Goal: Task Accomplishment & Management: Complete application form

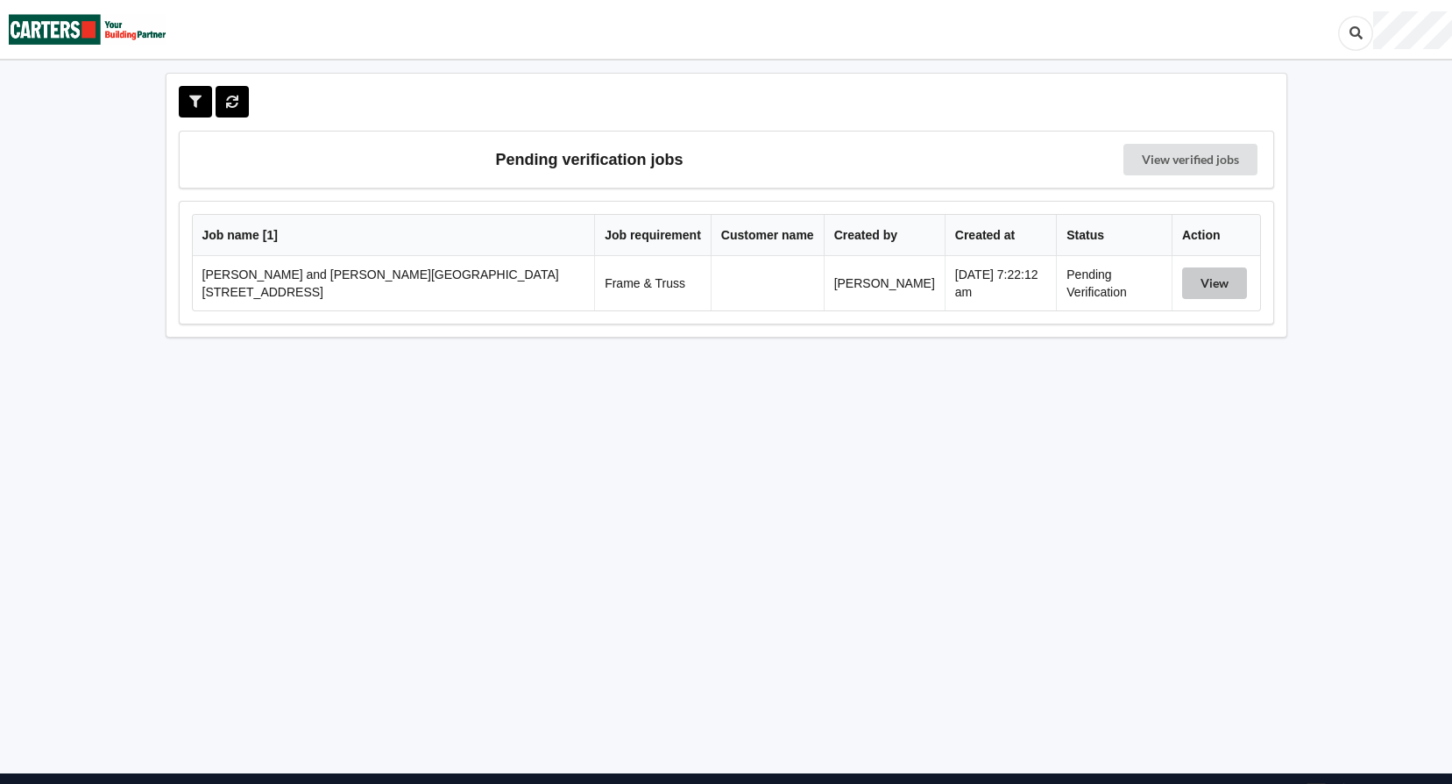
click at [1192, 280] on button "View" at bounding box center [1214, 283] width 65 height 32
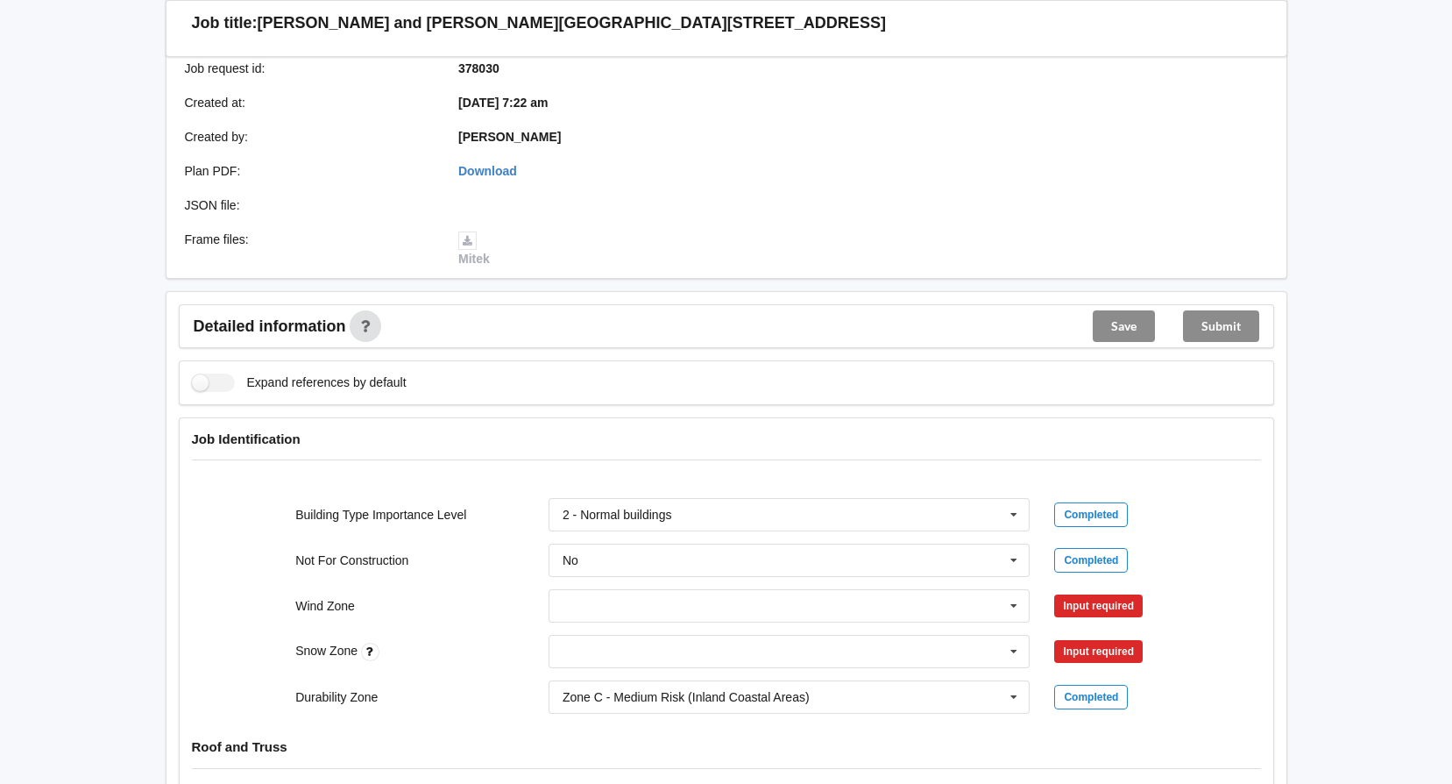
scroll to position [438, 0]
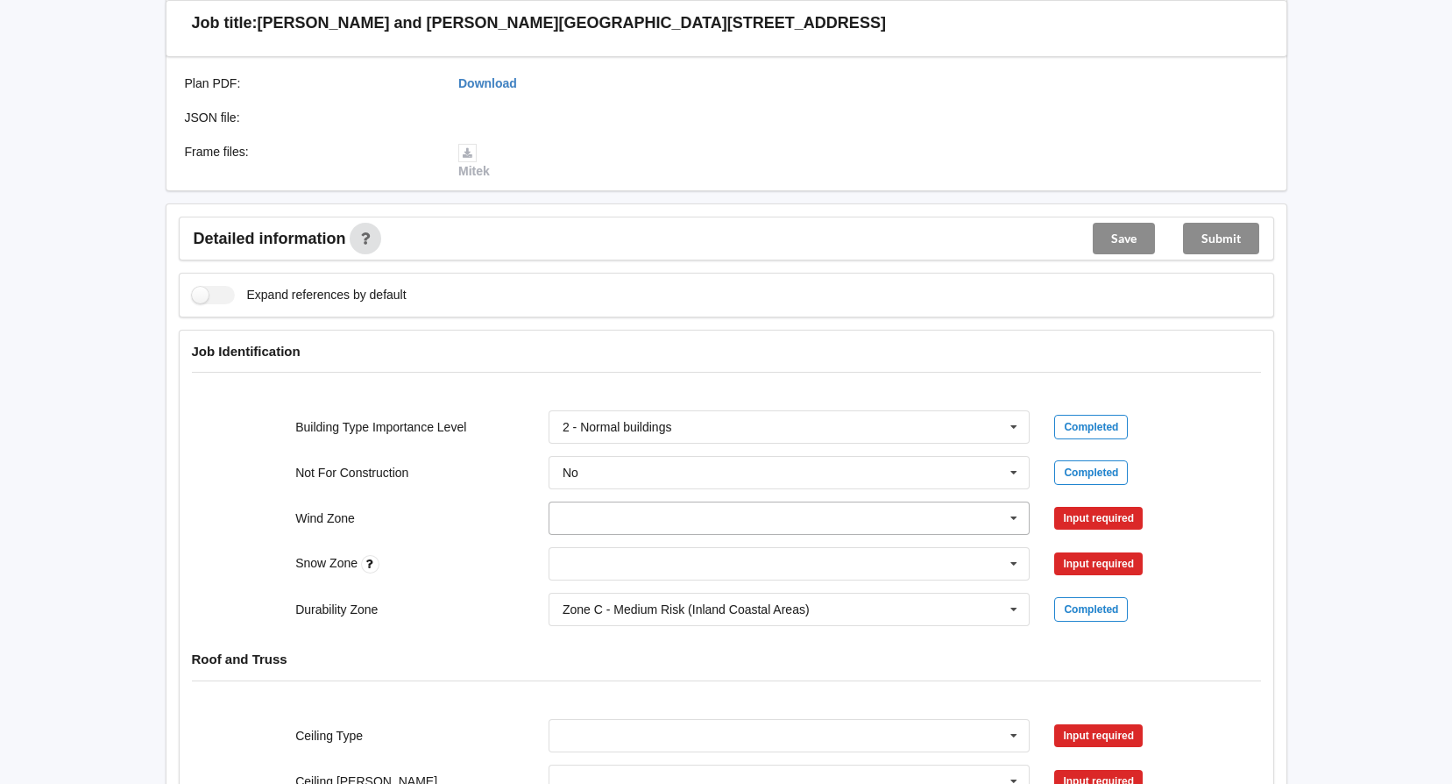
click at [1015, 516] on icon at bounding box center [1014, 518] width 26 height 32
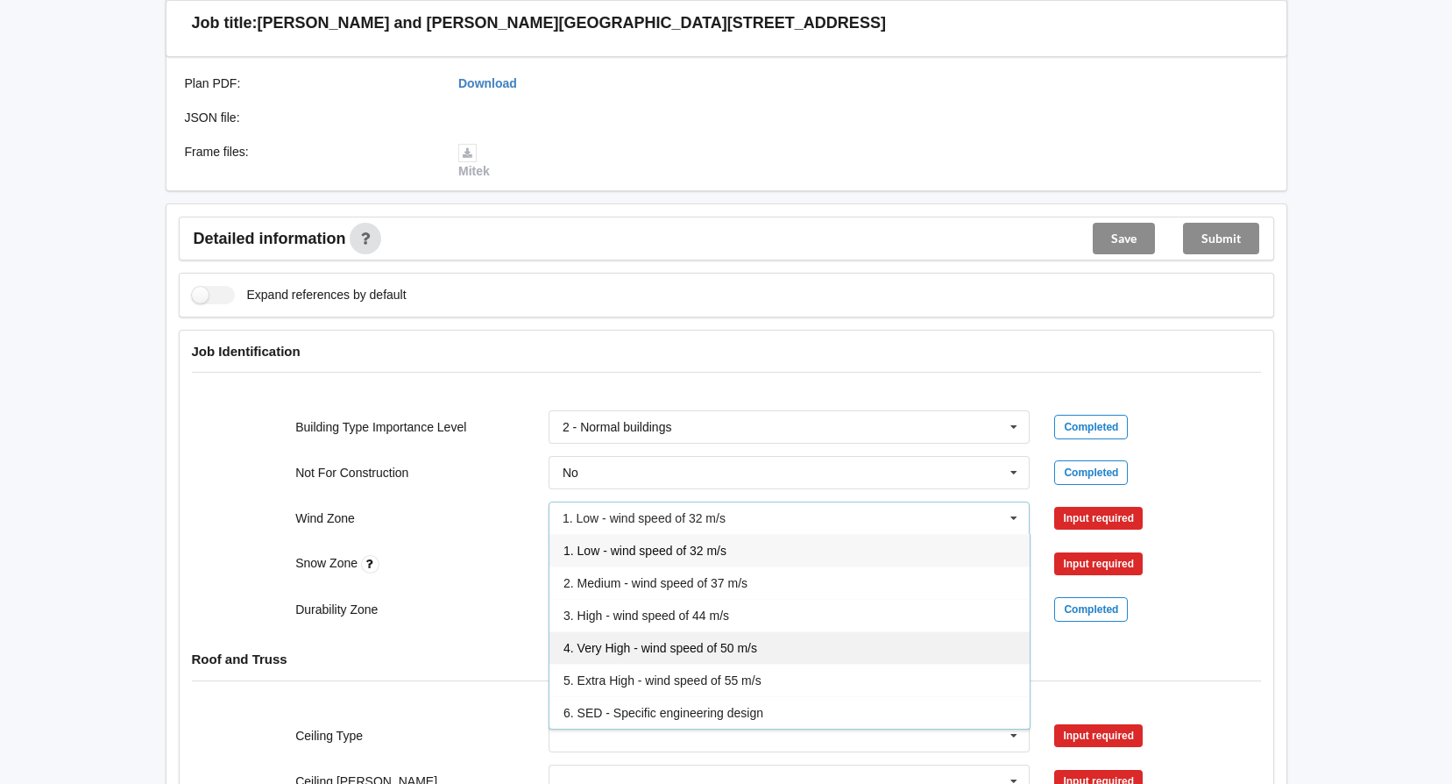
click at [678, 640] on div "4. Very High - wind speed of 50 m/s" at bounding box center [790, 647] width 480 height 32
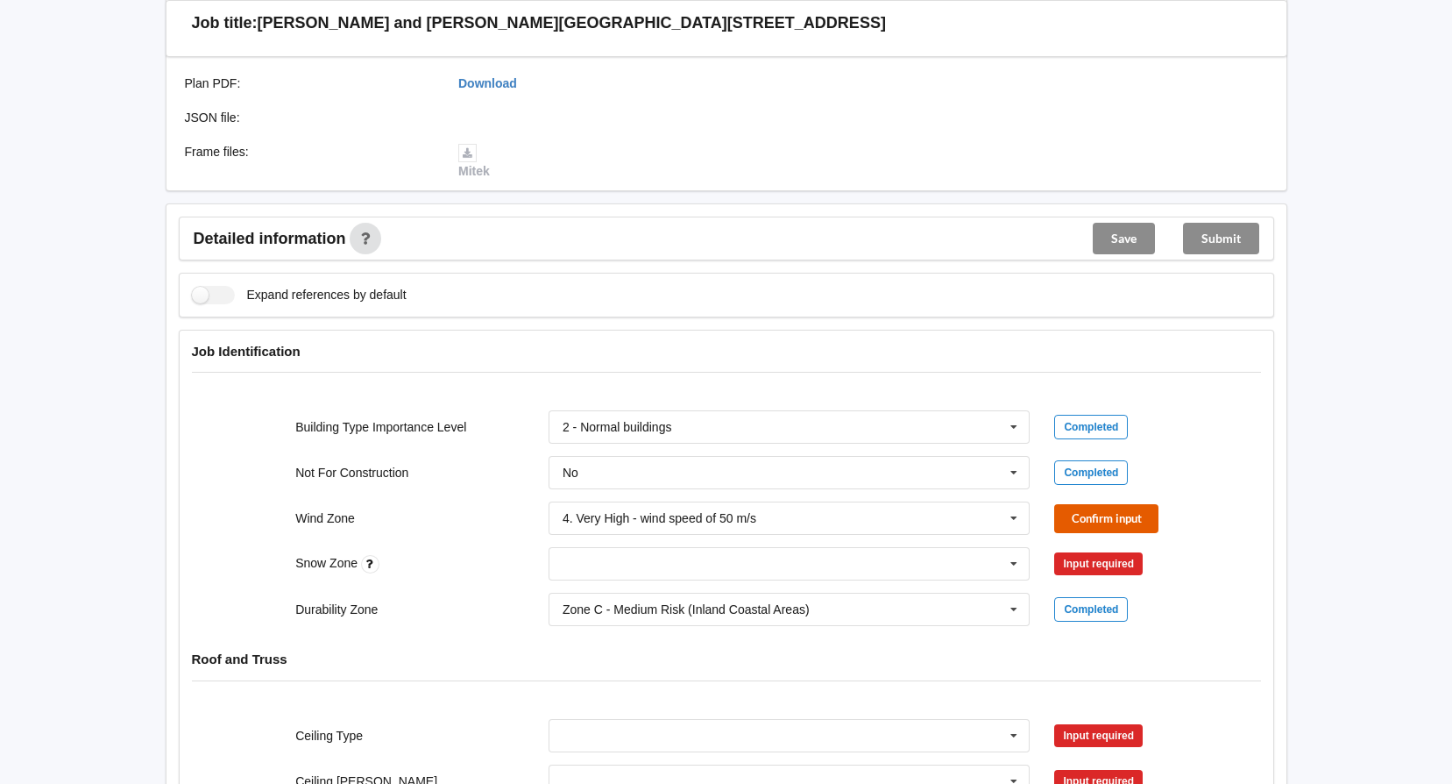
click at [1103, 513] on button "Confirm input" at bounding box center [1106, 518] width 104 height 29
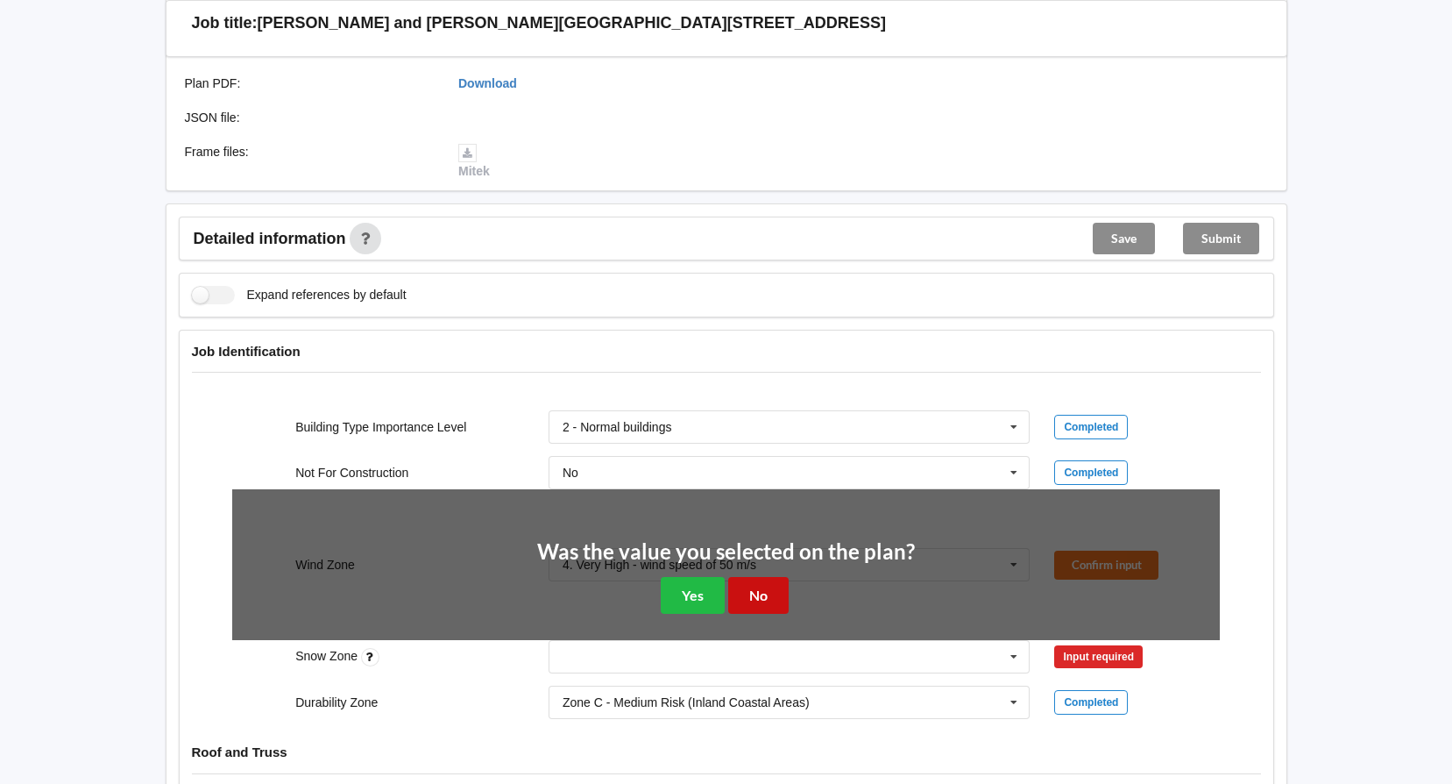
click at [765, 600] on button "No" at bounding box center [758, 595] width 60 height 36
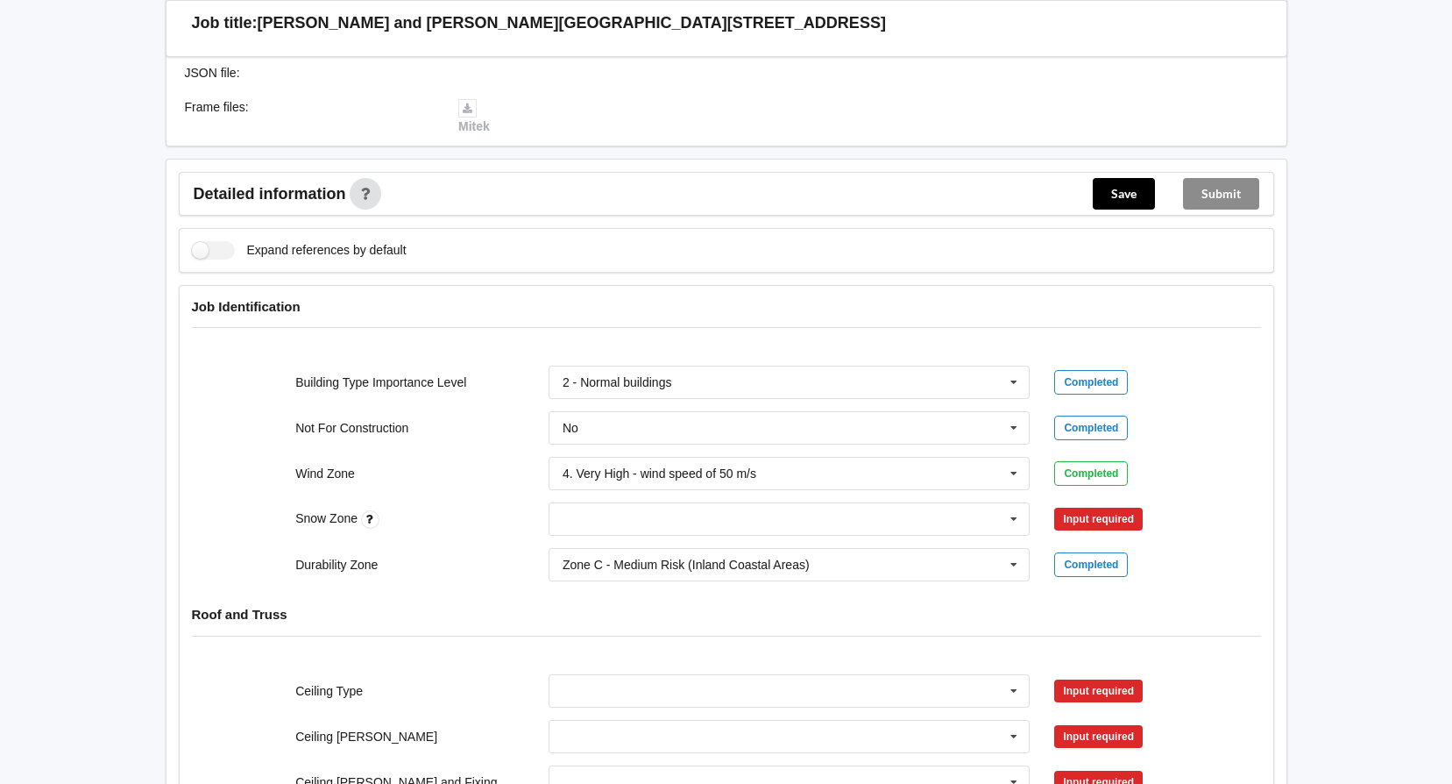
scroll to position [526, 0]
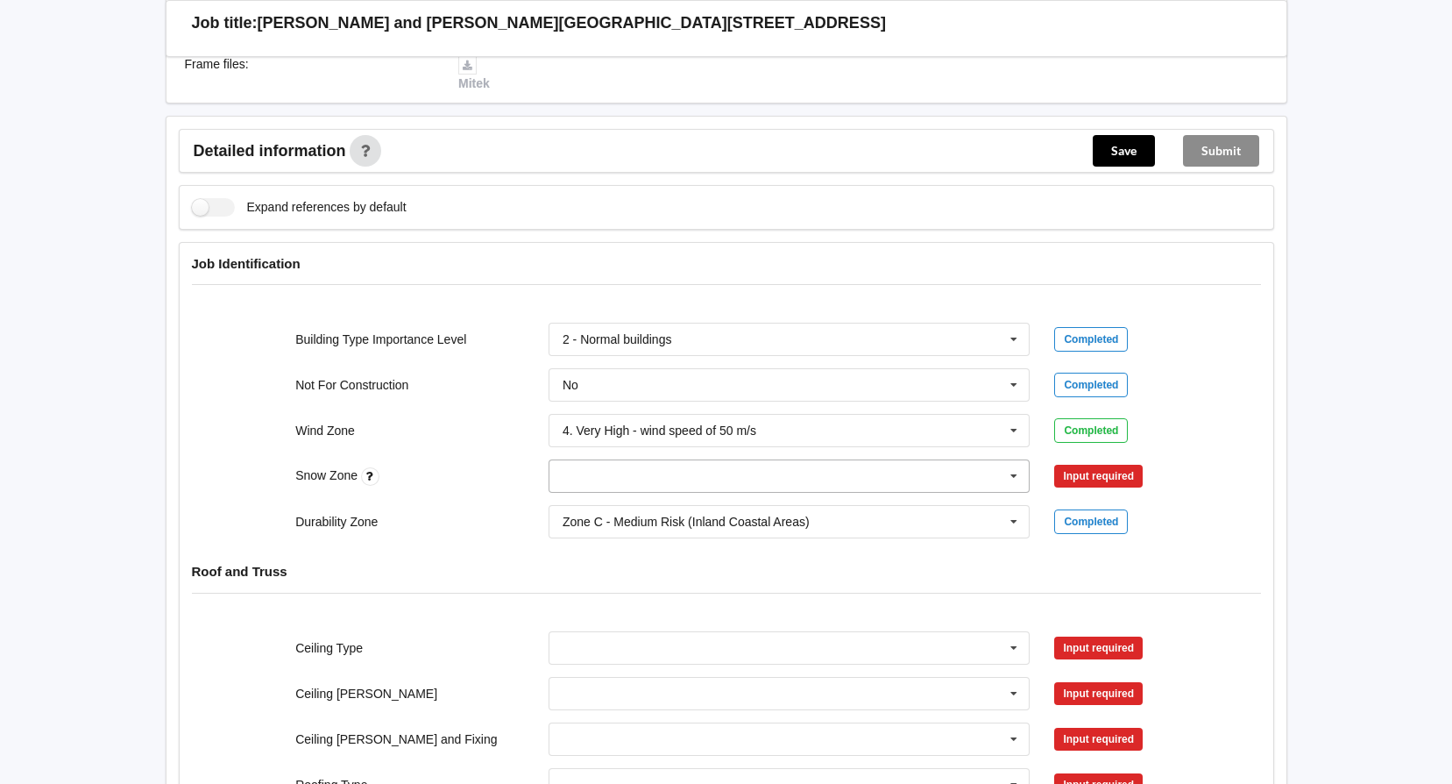
click at [1010, 473] on icon at bounding box center [1014, 476] width 26 height 32
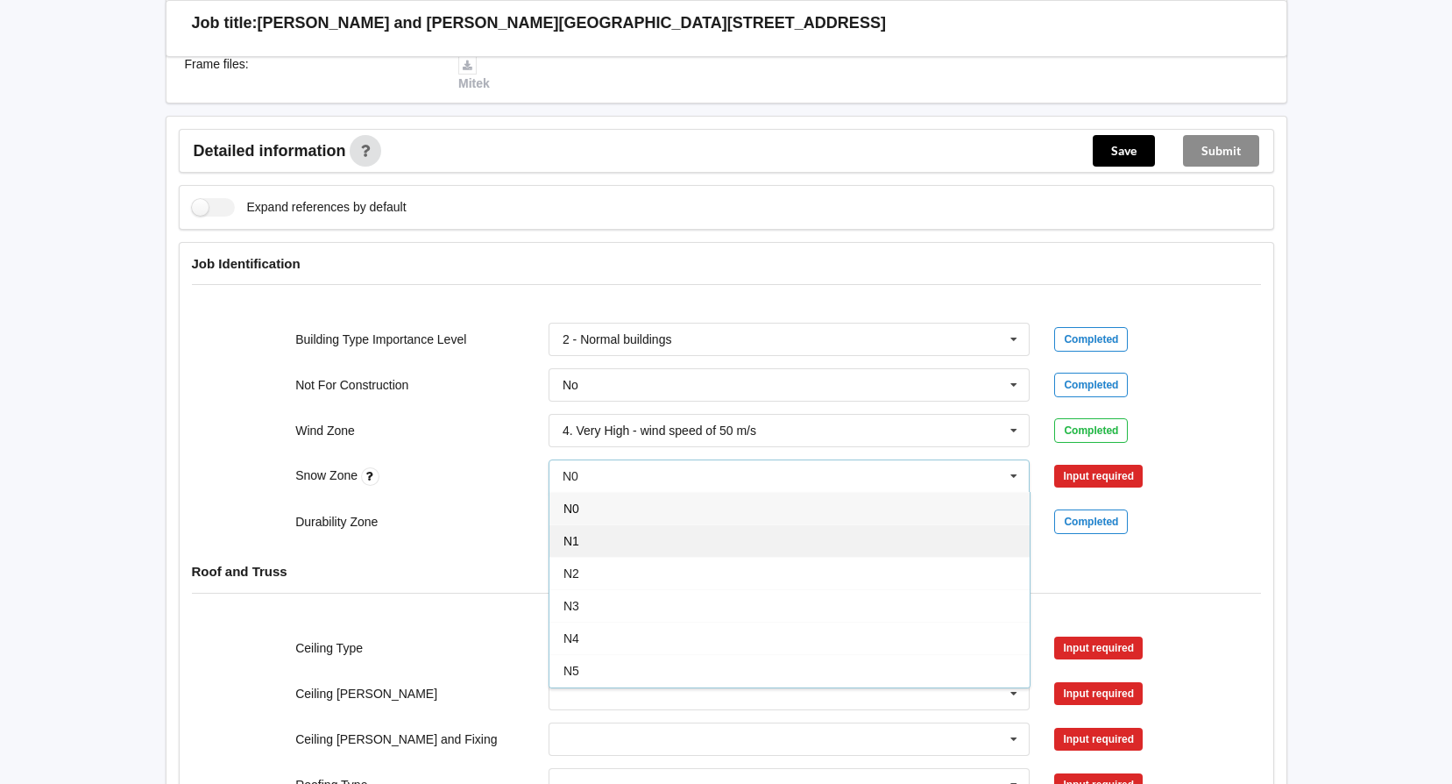
click at [635, 536] on div "N1" at bounding box center [790, 540] width 480 height 32
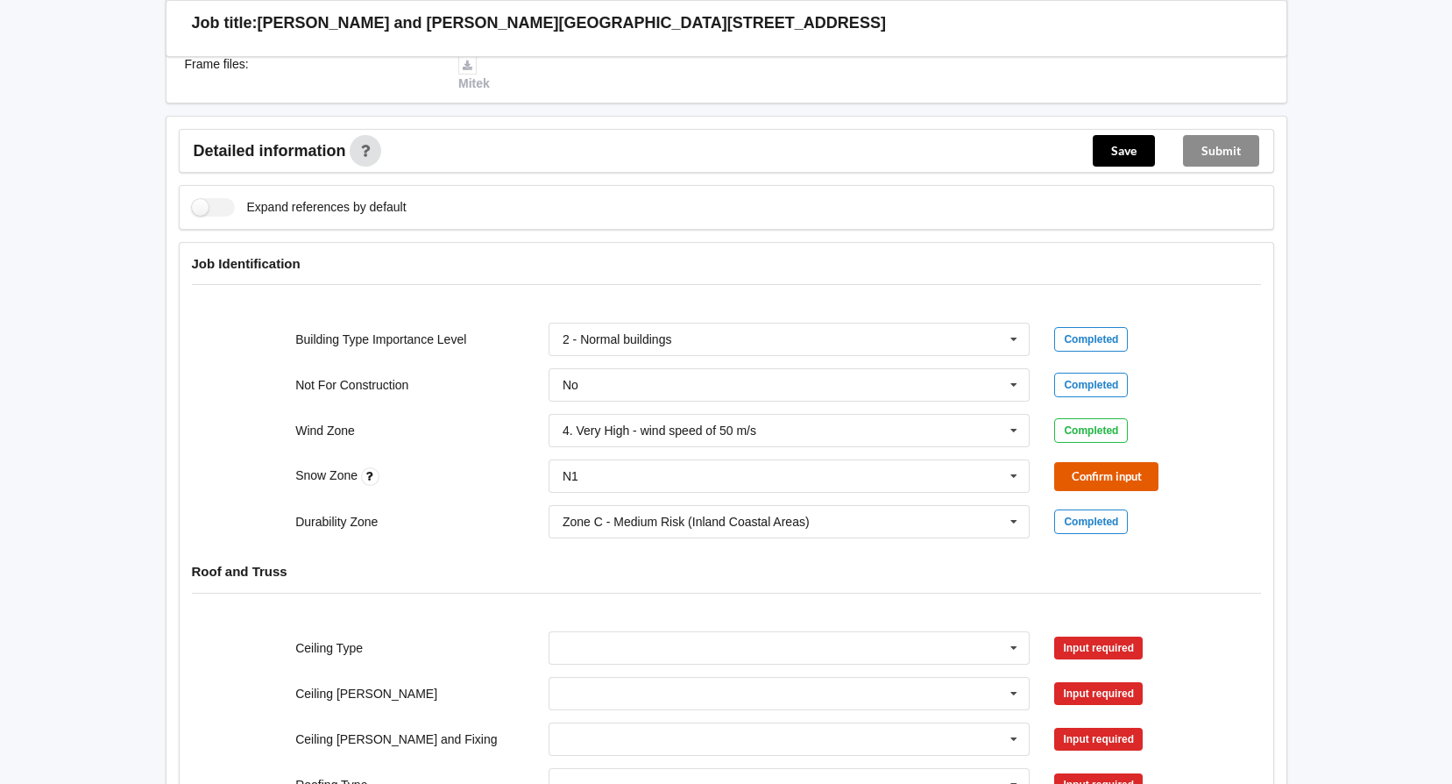
click at [1082, 471] on button "Confirm input" at bounding box center [1106, 476] width 104 height 29
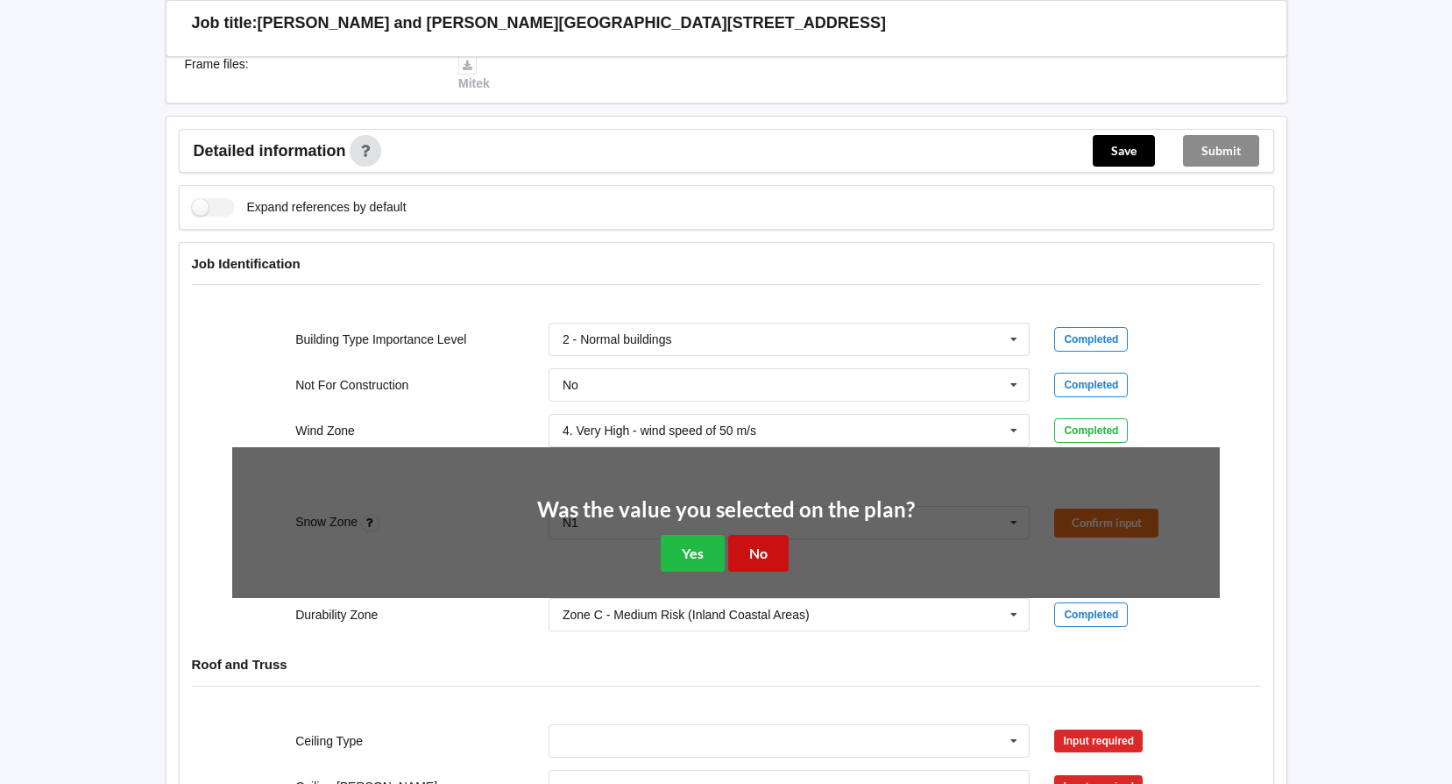
click at [763, 546] on button "No" at bounding box center [758, 553] width 60 height 36
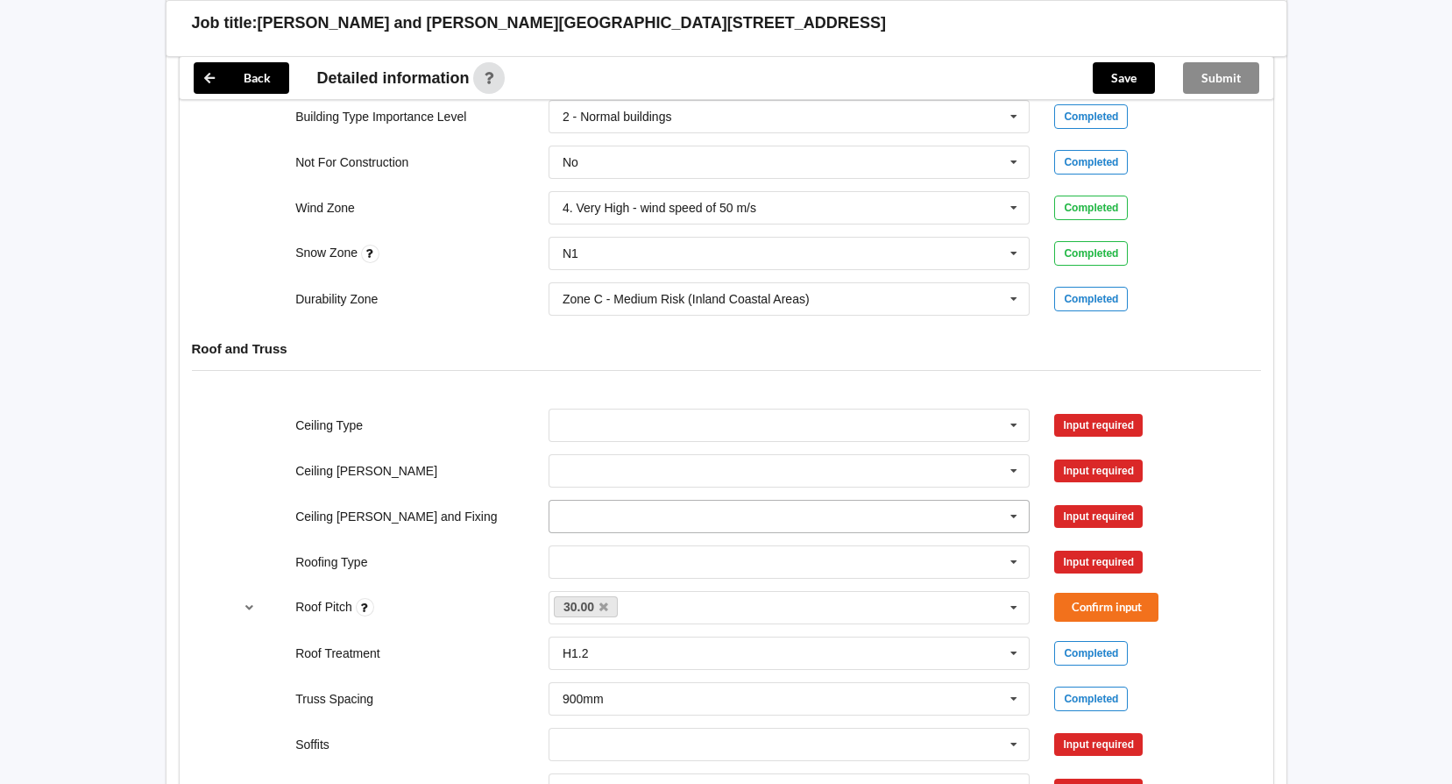
scroll to position [876, 0]
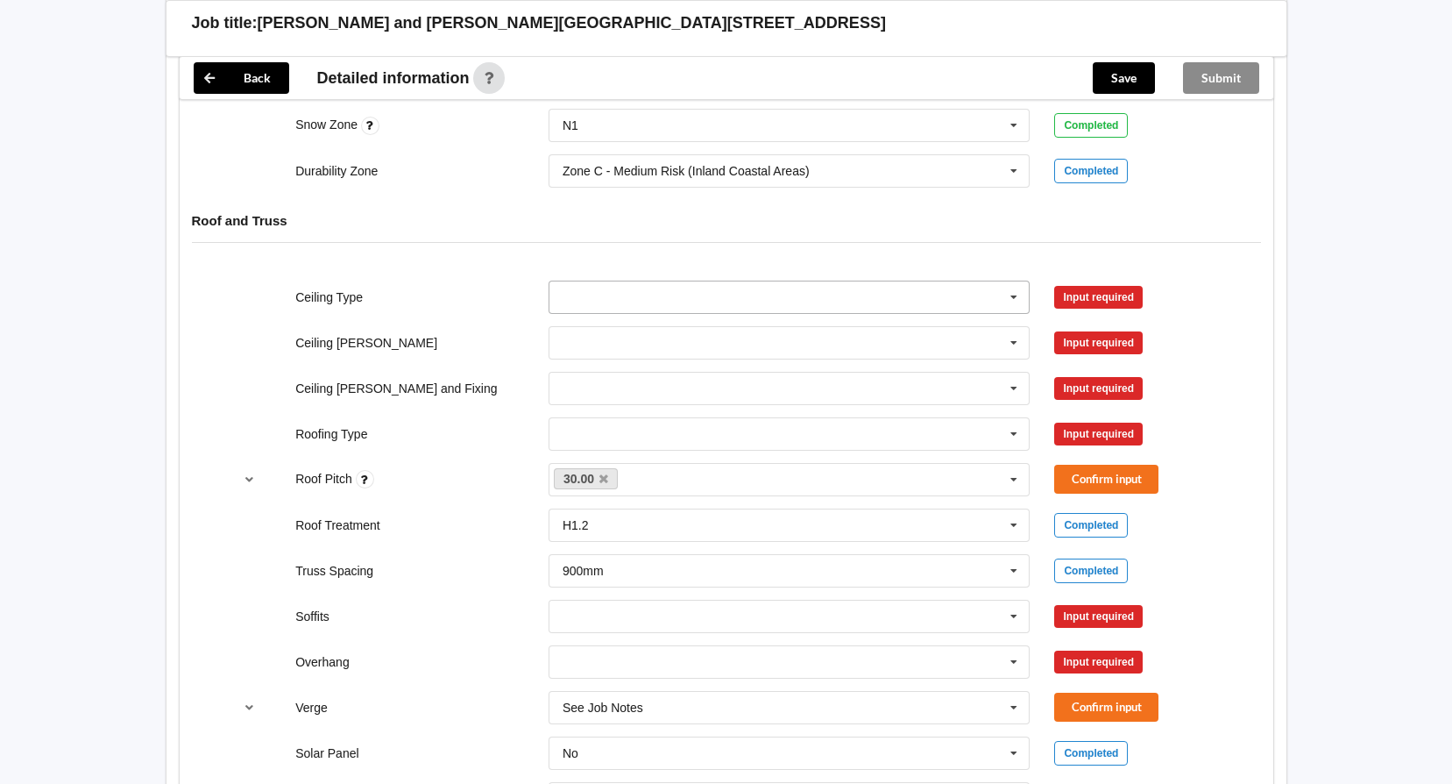
click at [1014, 293] on icon at bounding box center [1014, 297] width 26 height 32
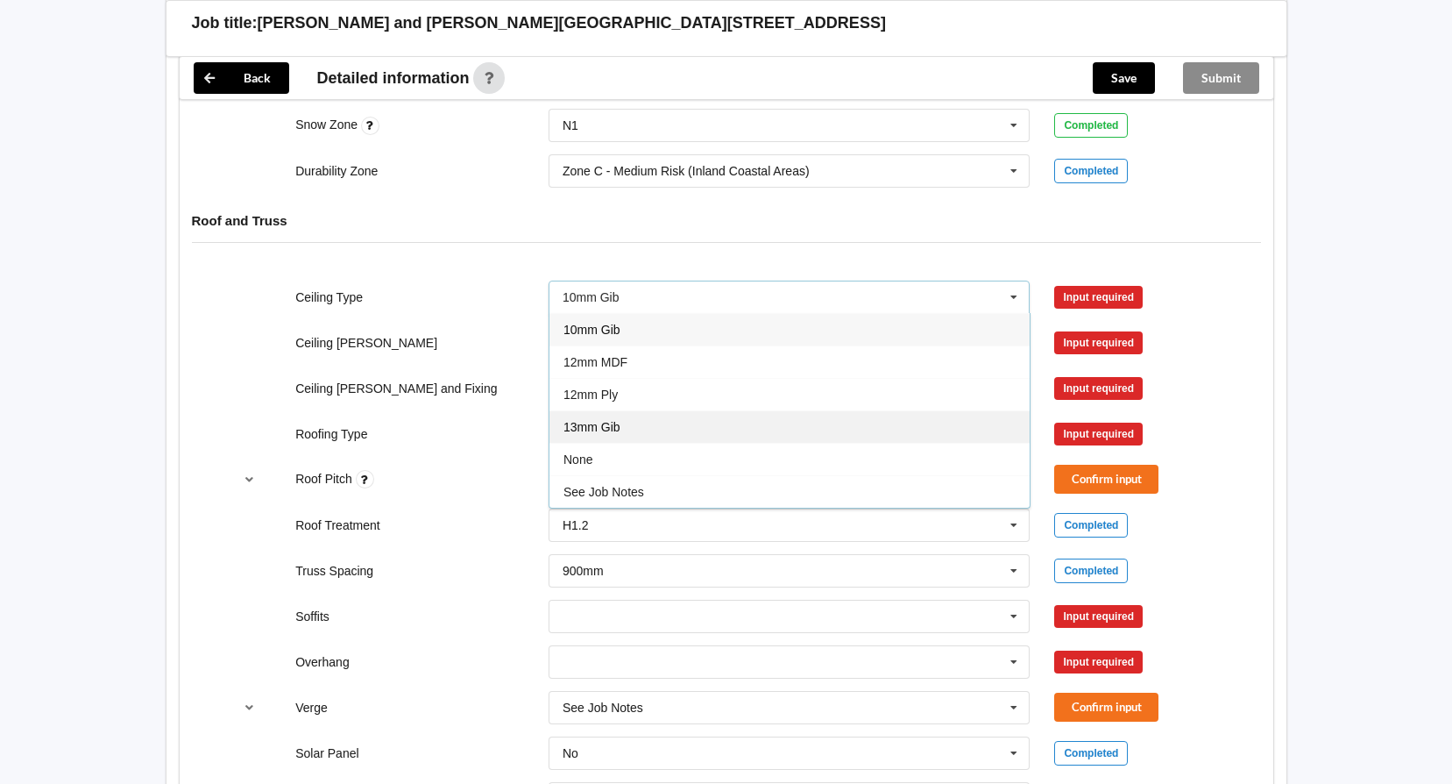
click at [649, 429] on div "13mm Gib" at bounding box center [790, 426] width 480 height 32
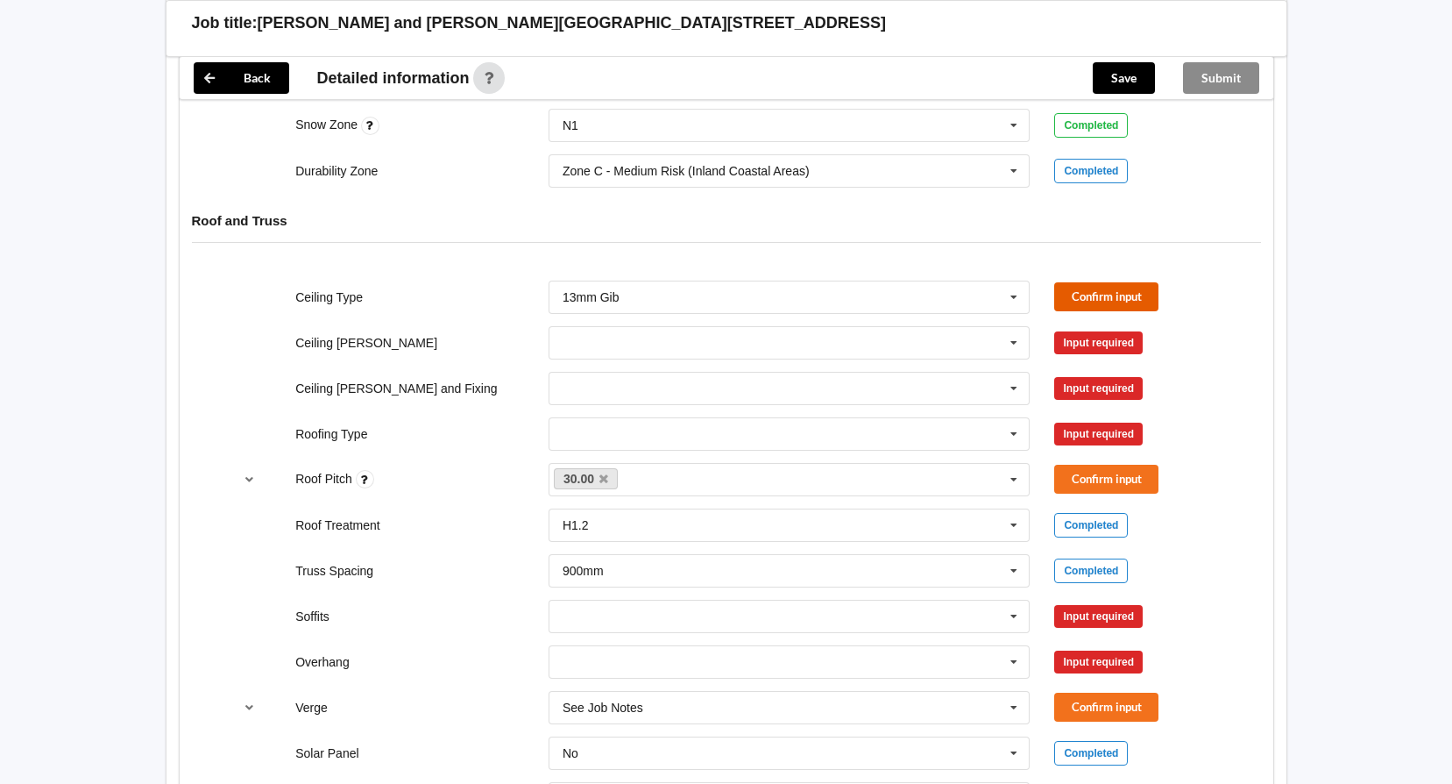
click at [1112, 294] on button "Confirm input" at bounding box center [1106, 296] width 104 height 29
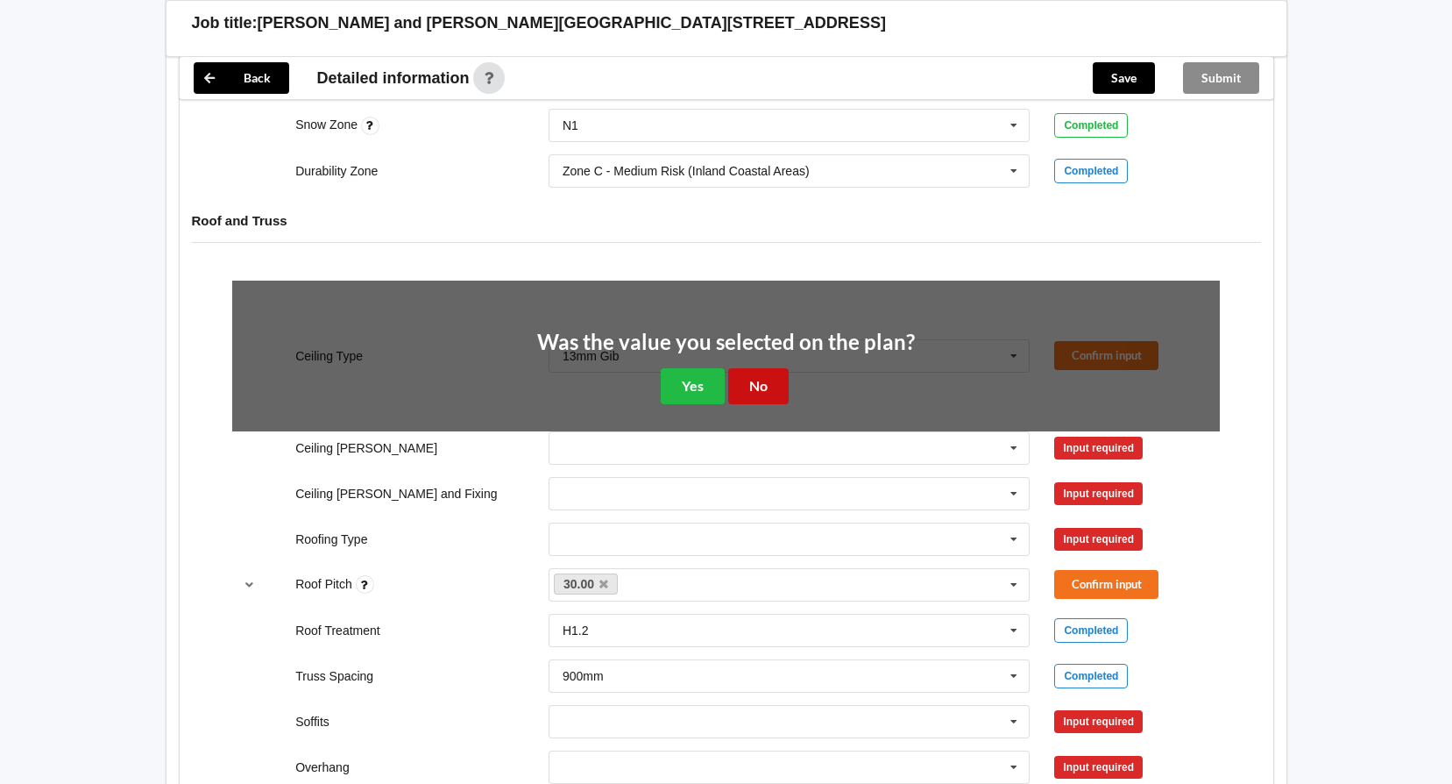
click at [753, 388] on button "No" at bounding box center [758, 386] width 60 height 36
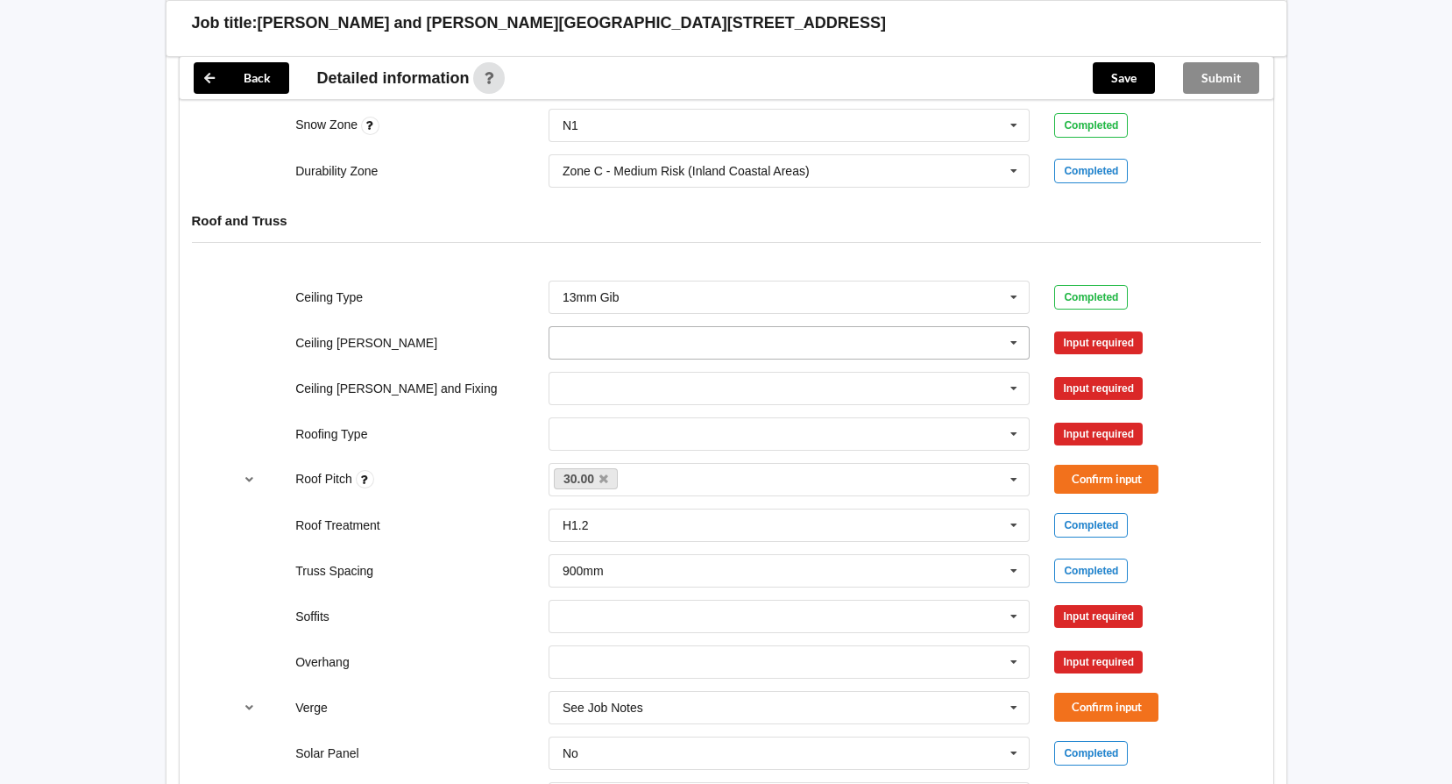
click at [1017, 338] on icon at bounding box center [1014, 343] width 26 height 32
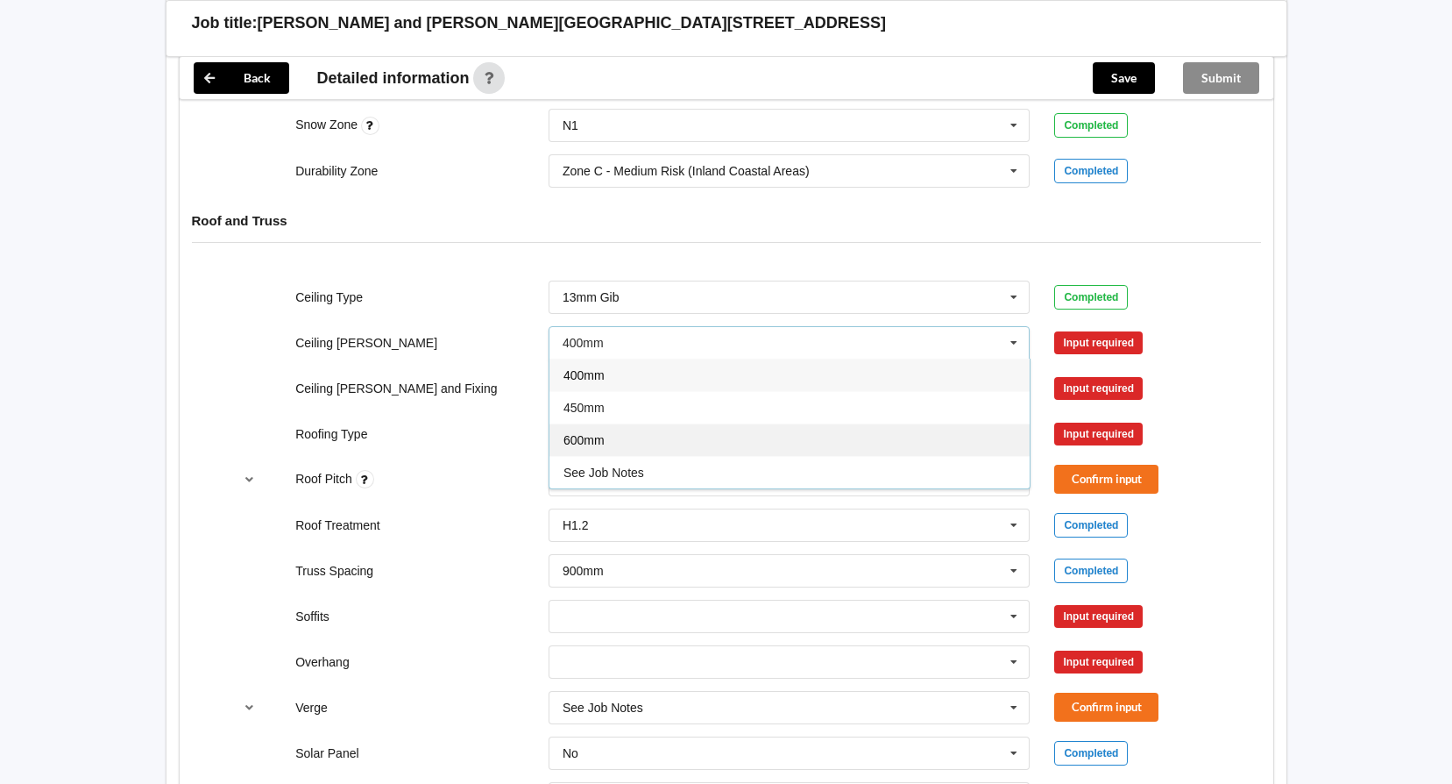
click at [612, 436] on div "600mm" at bounding box center [790, 439] width 480 height 32
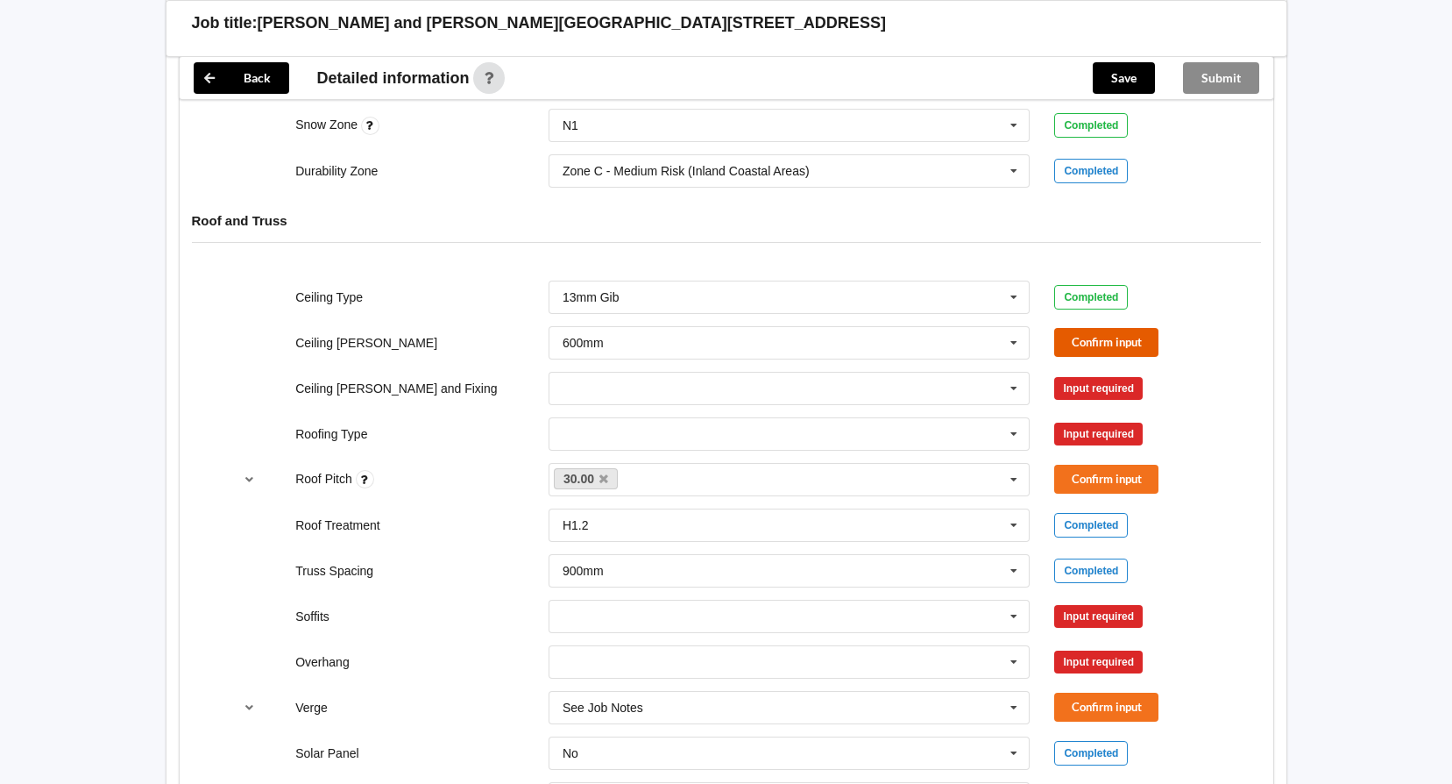
click at [1082, 337] on button "Confirm input" at bounding box center [1106, 342] width 104 height 29
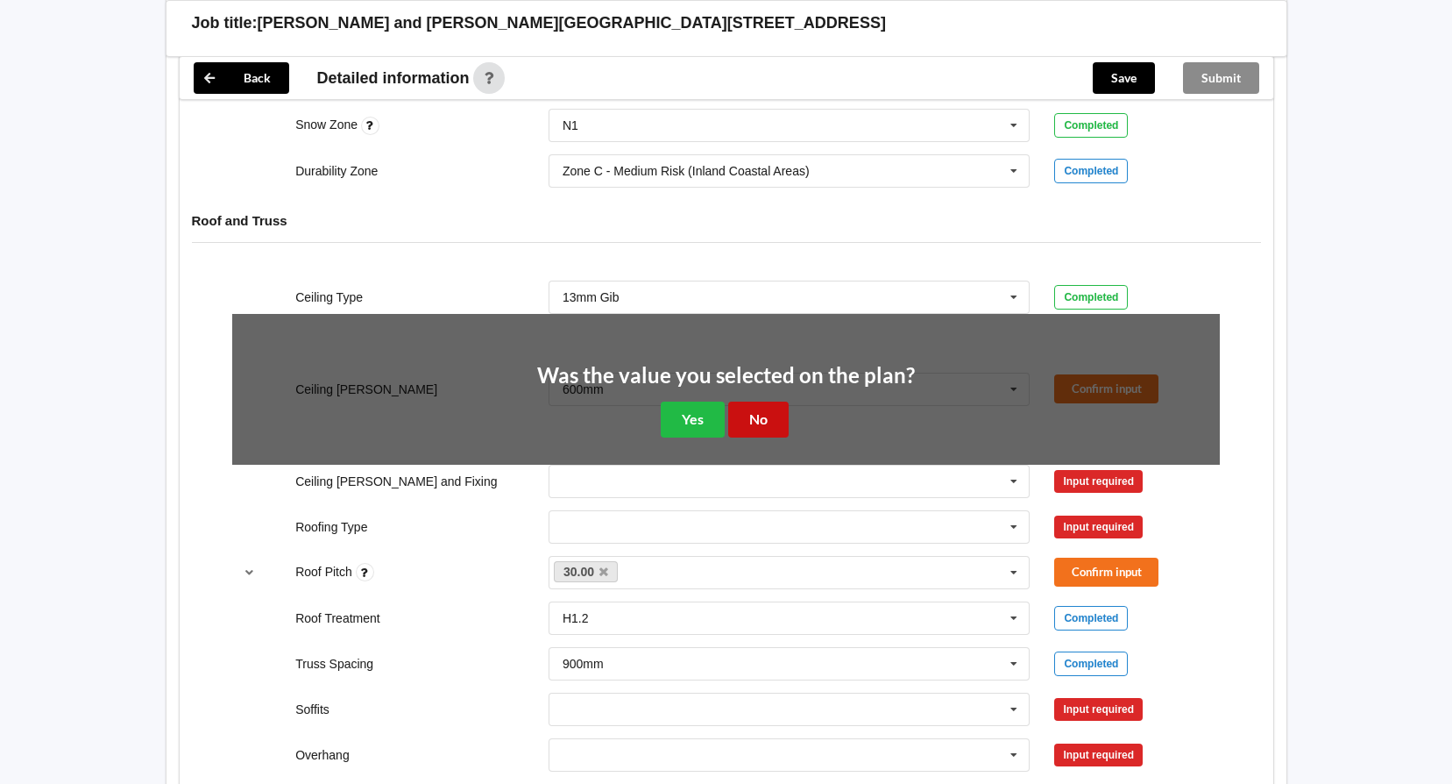
click at [768, 405] on button "No" at bounding box center [758, 419] width 60 height 36
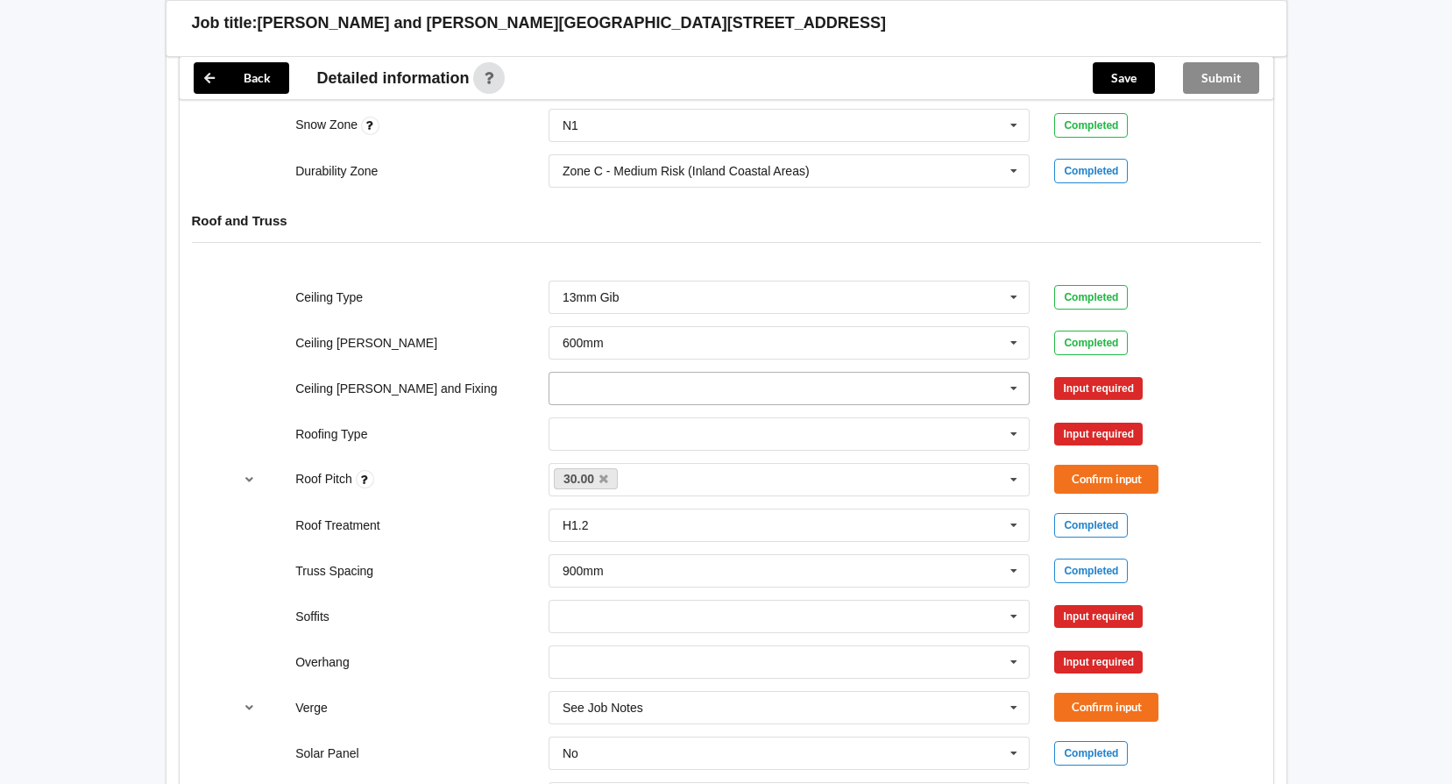
click at [1009, 385] on icon at bounding box center [1014, 388] width 26 height 32
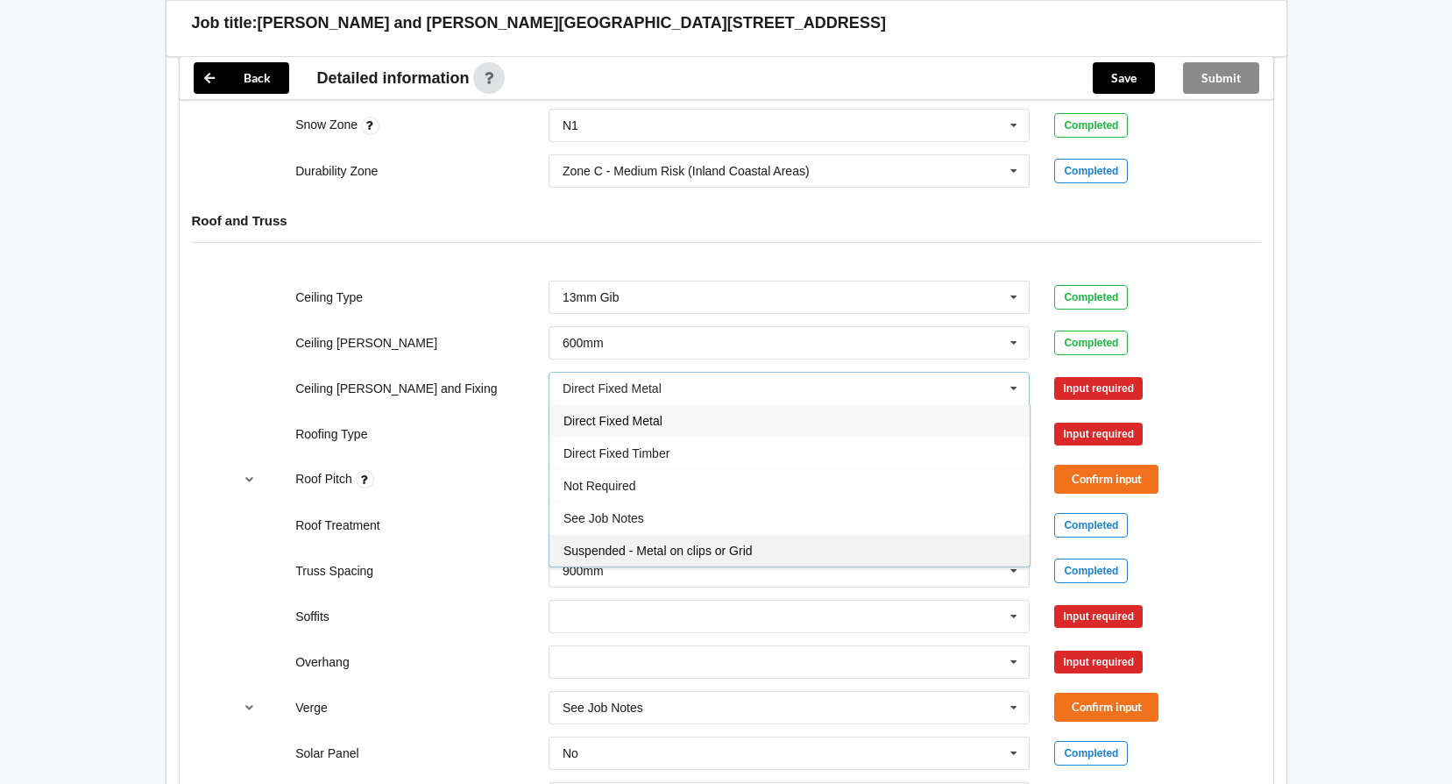
click at [757, 546] on div "Suspended - Metal on clips or Grid" at bounding box center [790, 550] width 480 height 32
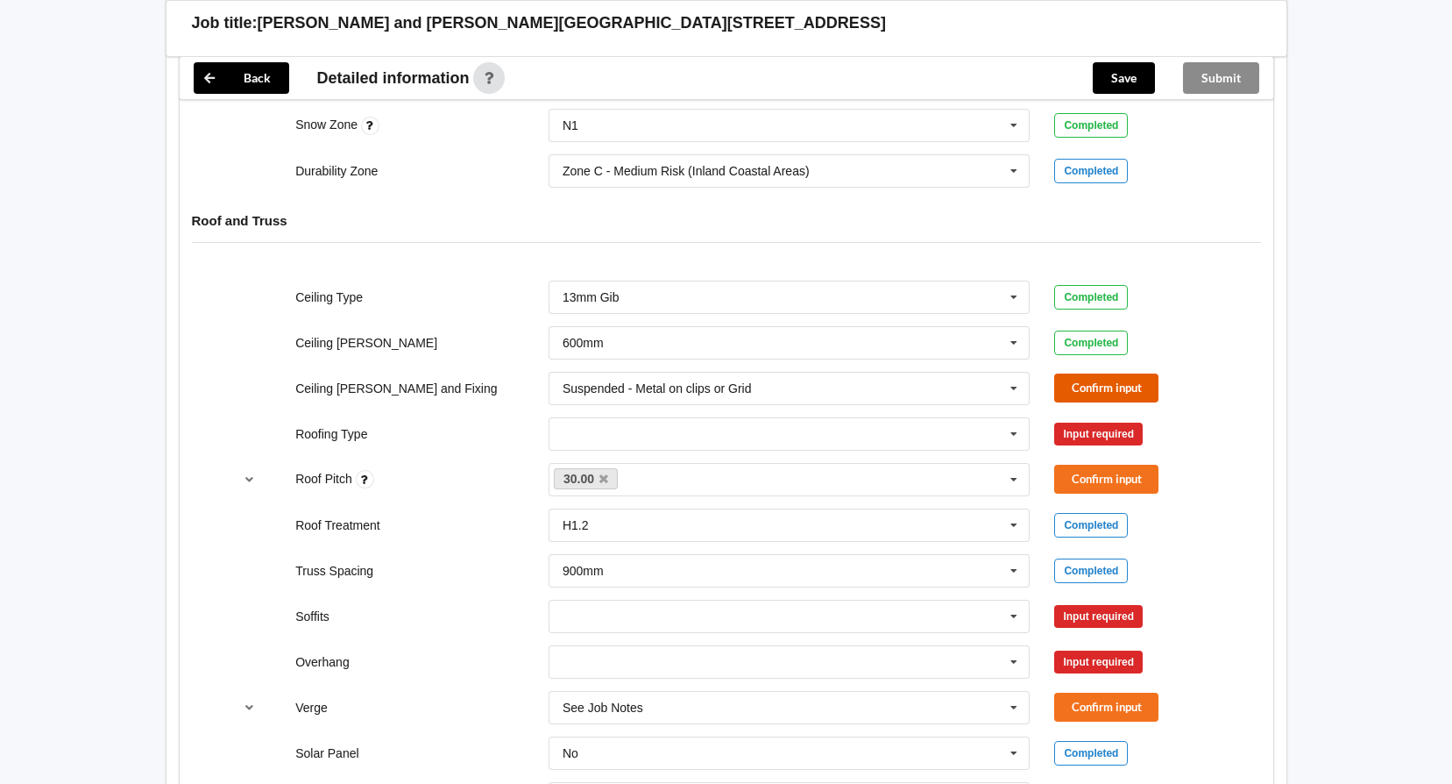
click at [1119, 388] on button "Confirm input" at bounding box center [1106, 387] width 104 height 29
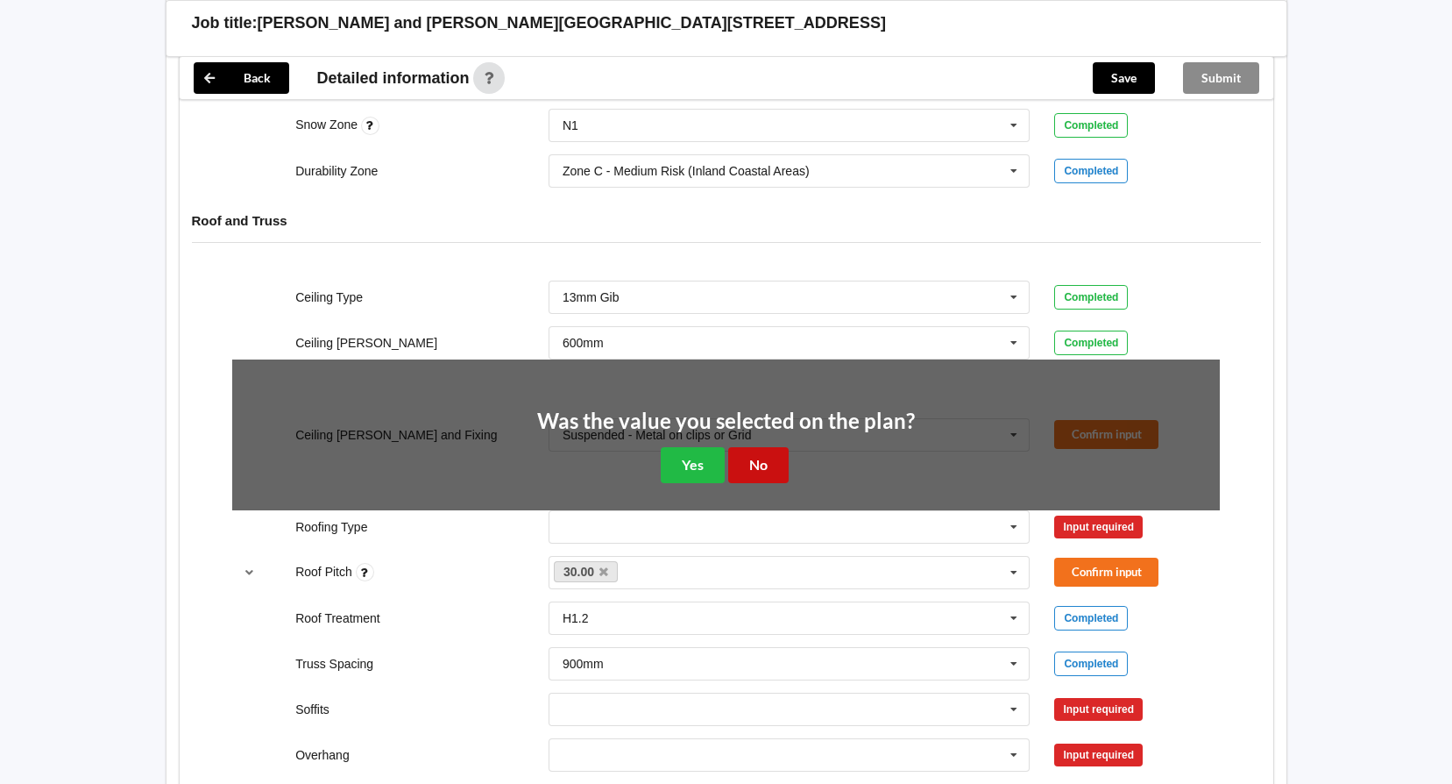
click at [777, 463] on button "No" at bounding box center [758, 465] width 60 height 36
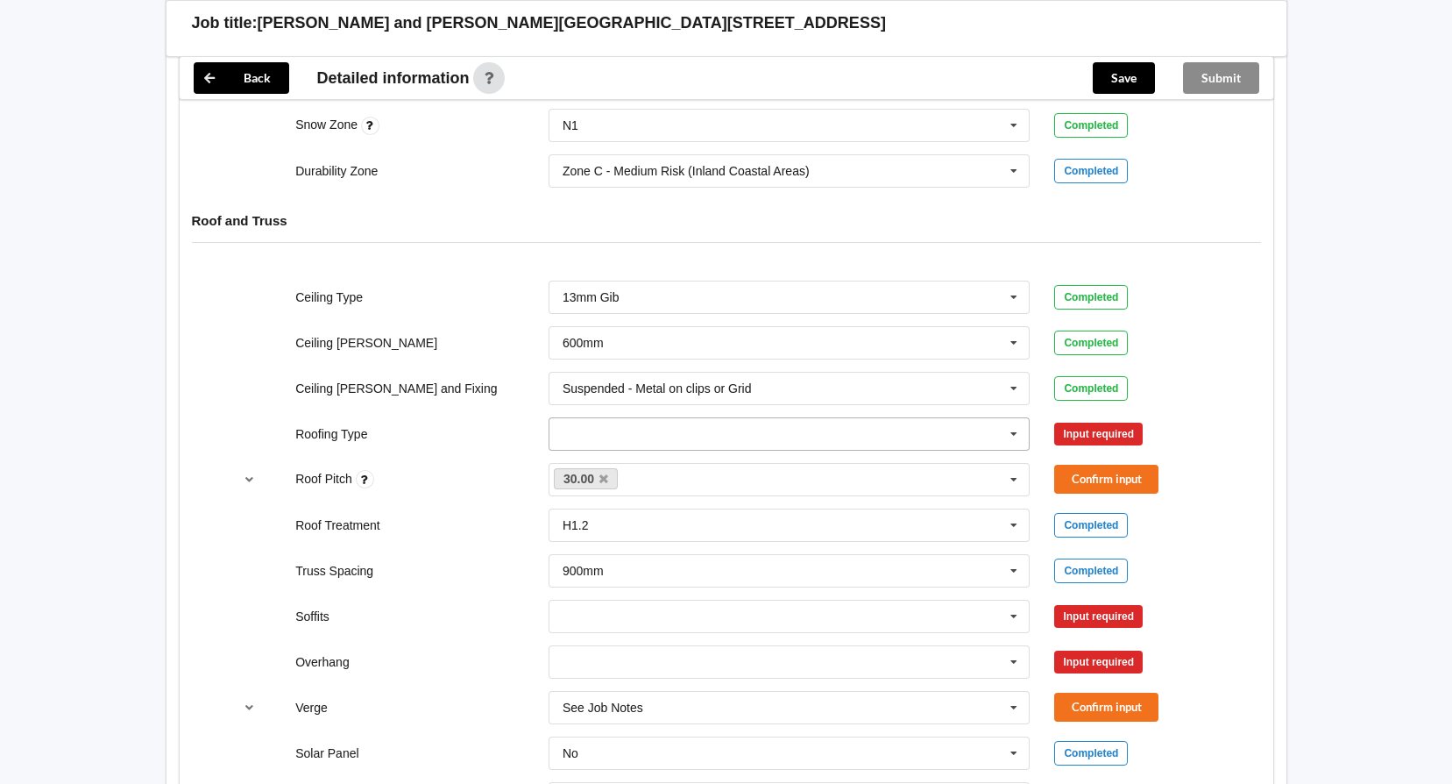
click at [1011, 433] on icon at bounding box center [1014, 434] width 26 height 32
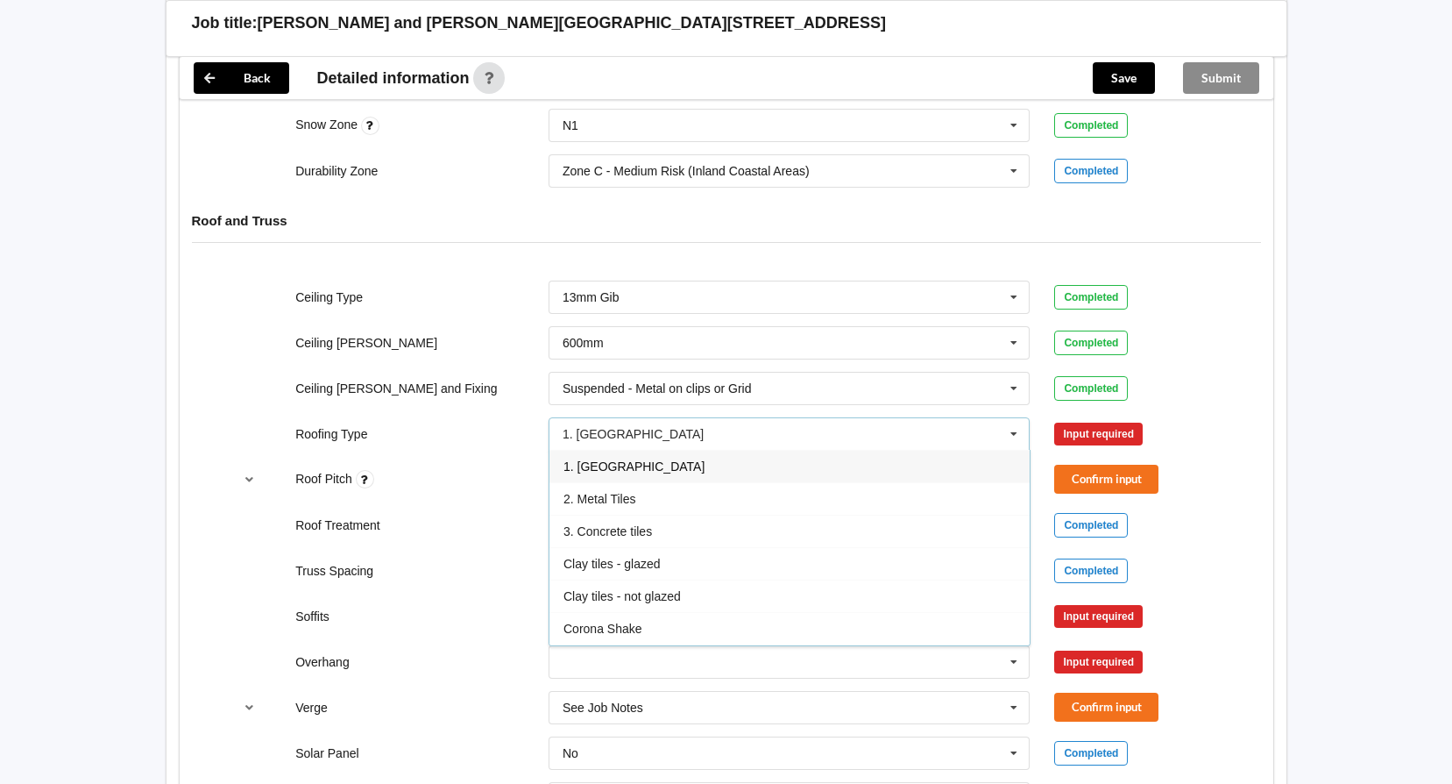
click at [673, 468] on div "1. [GEOGRAPHIC_DATA]" at bounding box center [790, 466] width 480 height 32
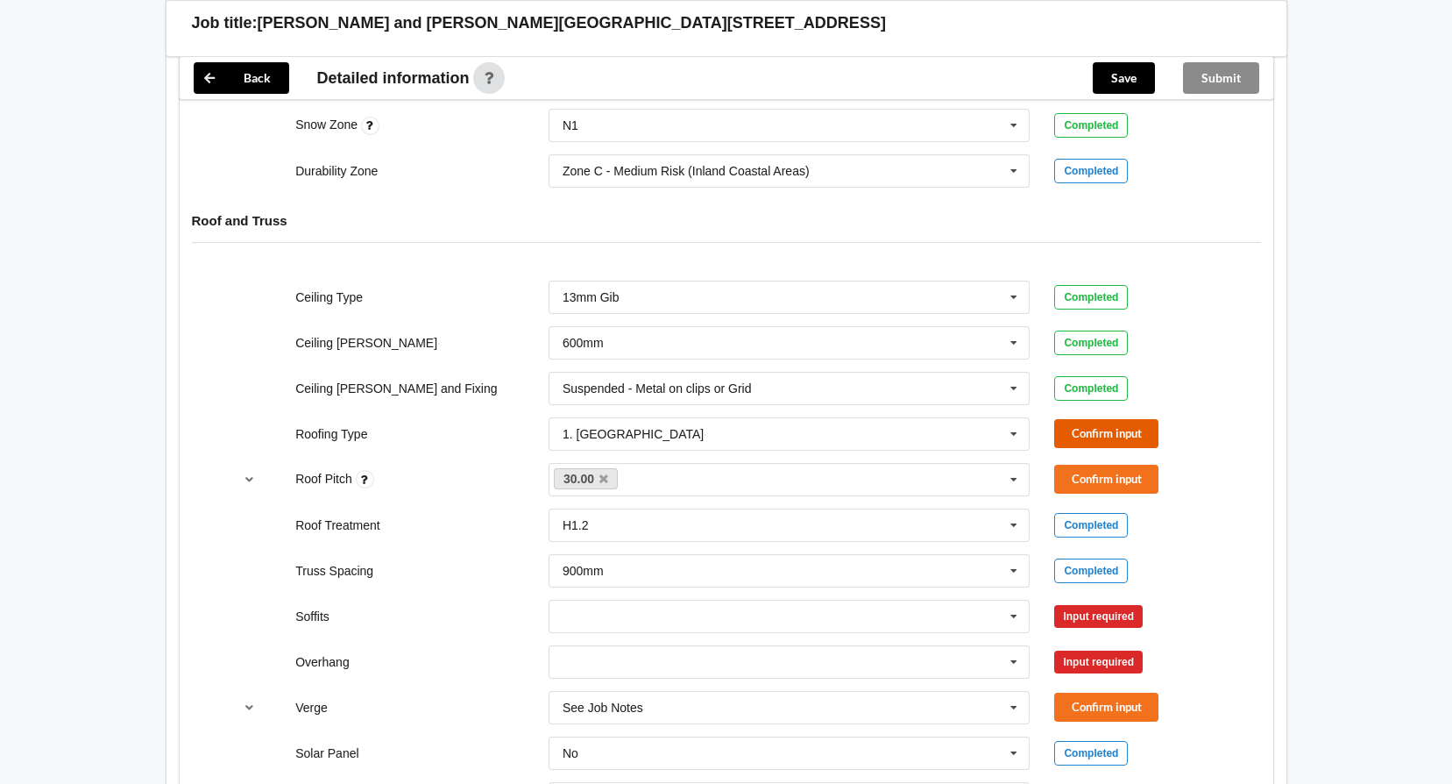
click at [1076, 429] on button "Confirm input" at bounding box center [1106, 433] width 104 height 29
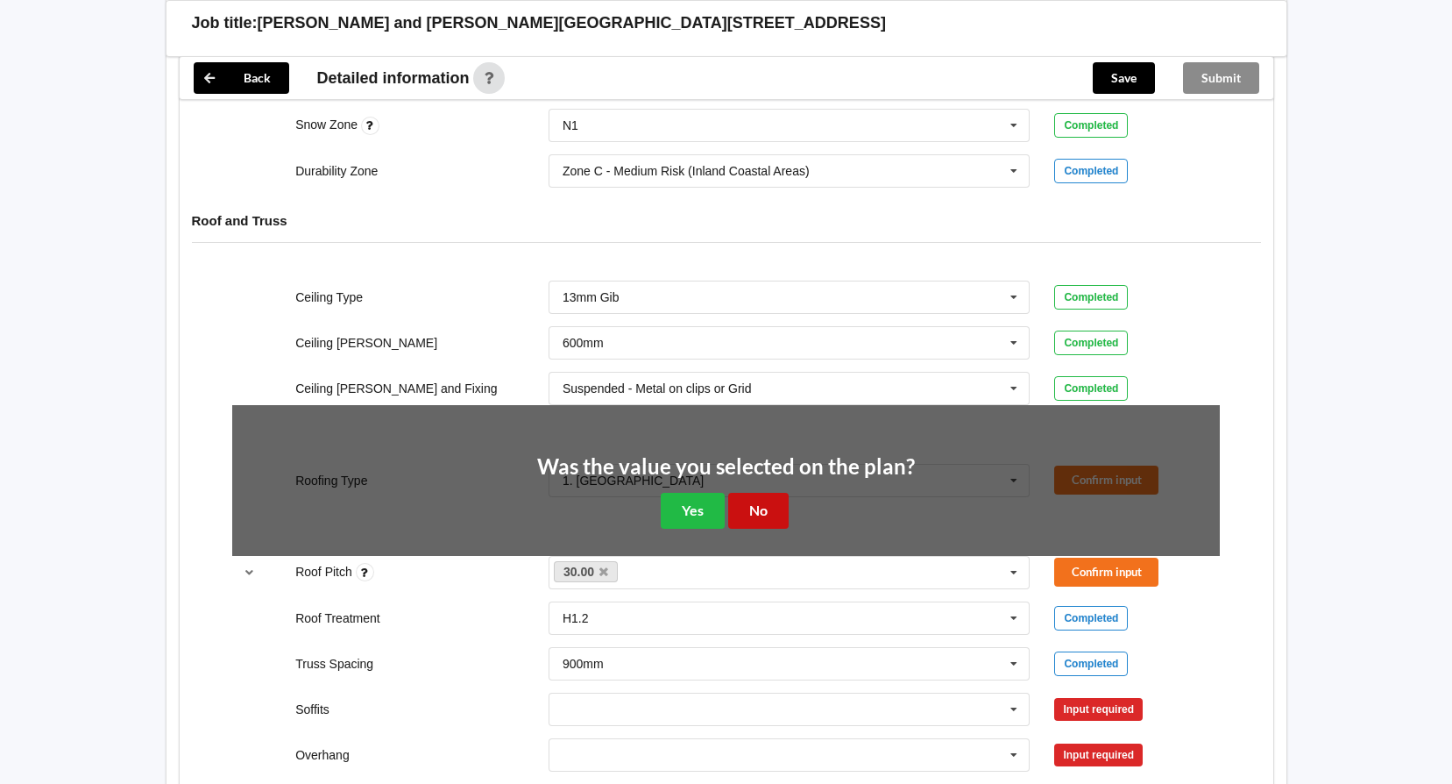
click at [750, 506] on button "No" at bounding box center [758, 511] width 60 height 36
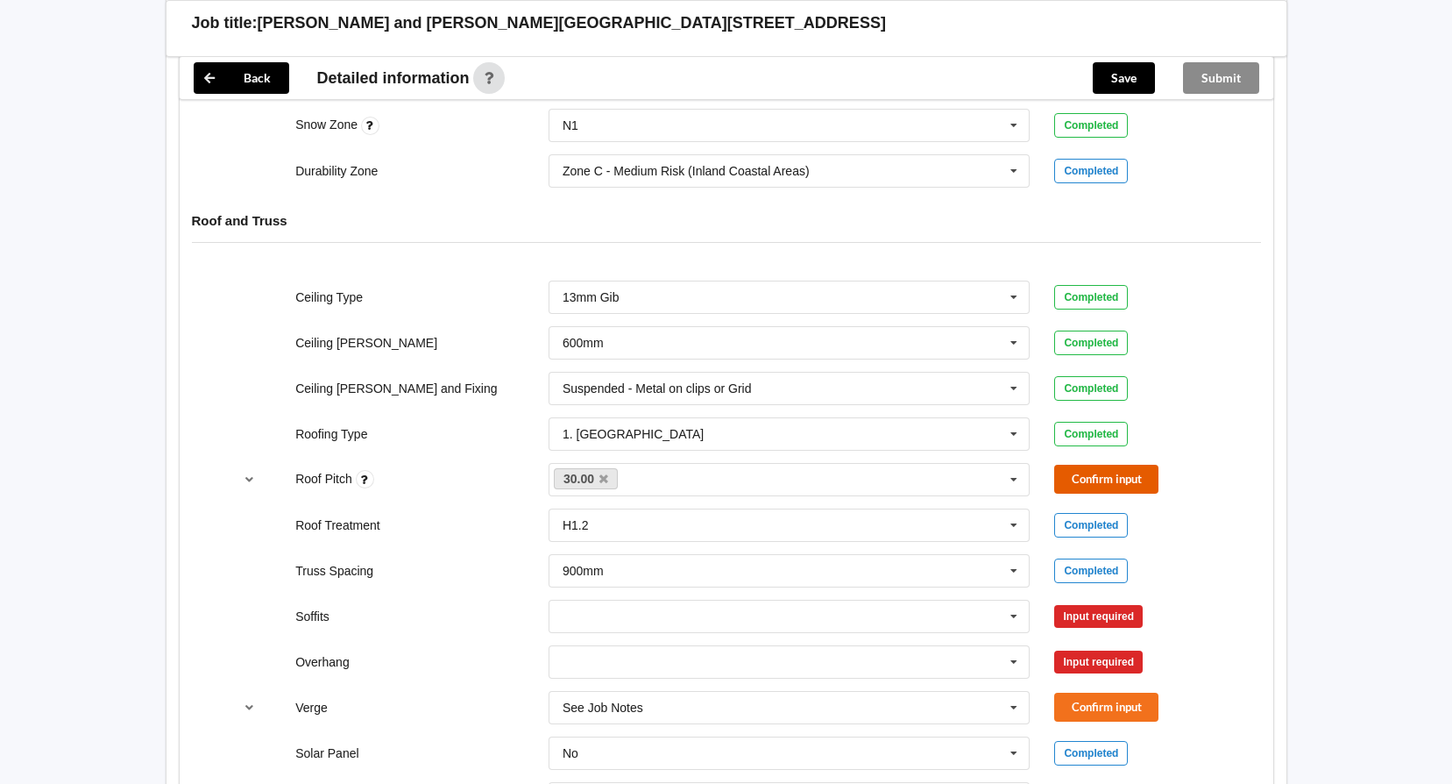
click at [1082, 473] on button "Confirm input" at bounding box center [1106, 479] width 104 height 29
click at [1008, 615] on icon at bounding box center [1014, 616] width 26 height 32
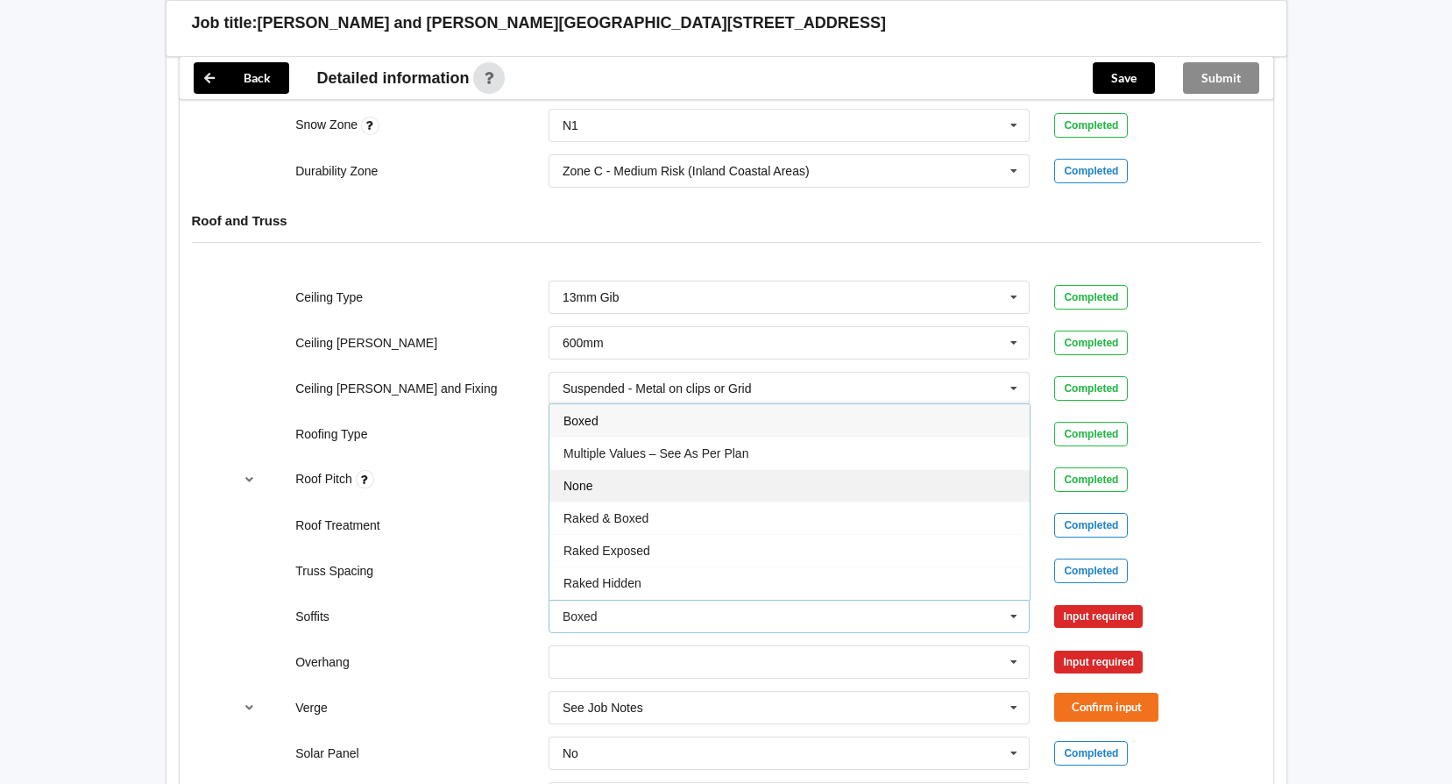
click at [592, 486] on span "None" at bounding box center [578, 486] width 29 height 14
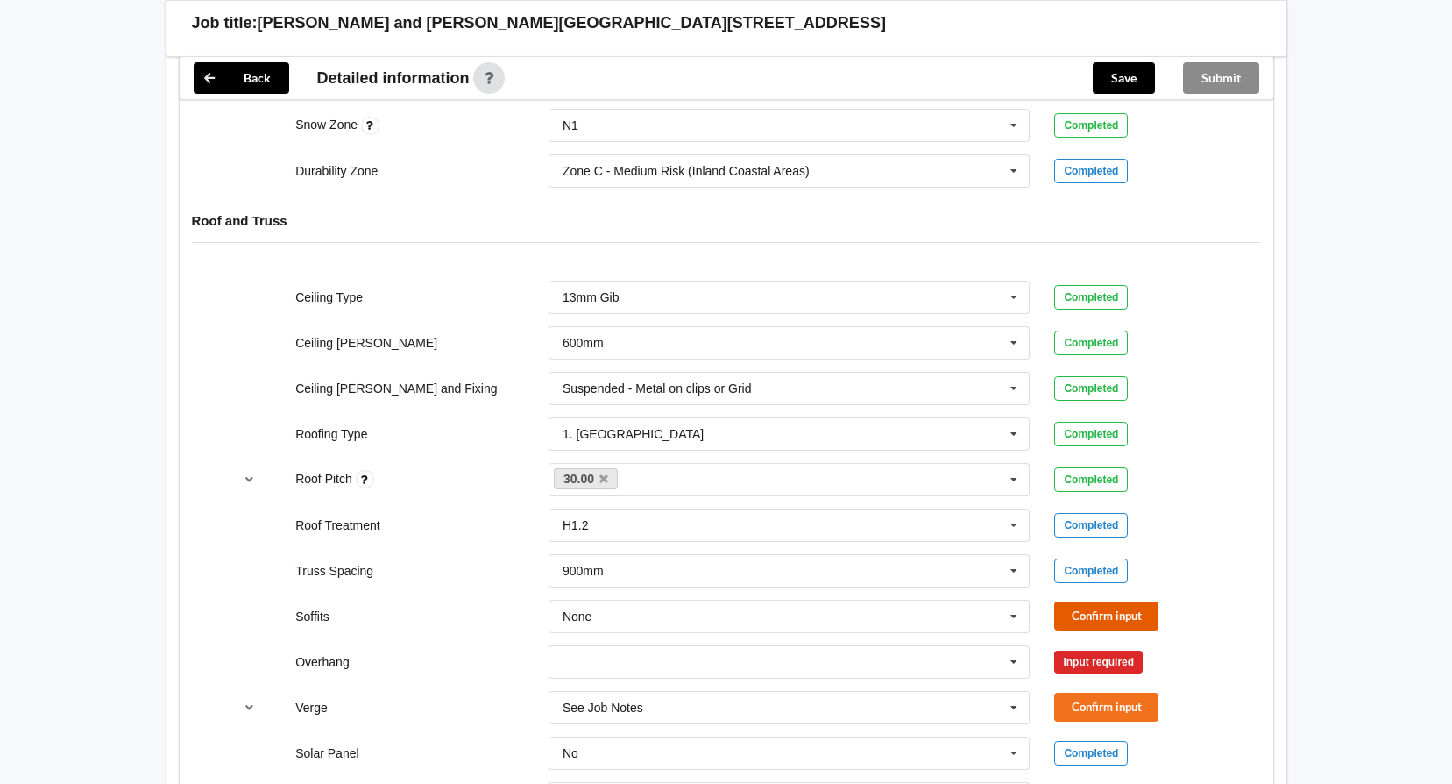
click at [1107, 616] on button "Confirm input" at bounding box center [1106, 615] width 104 height 29
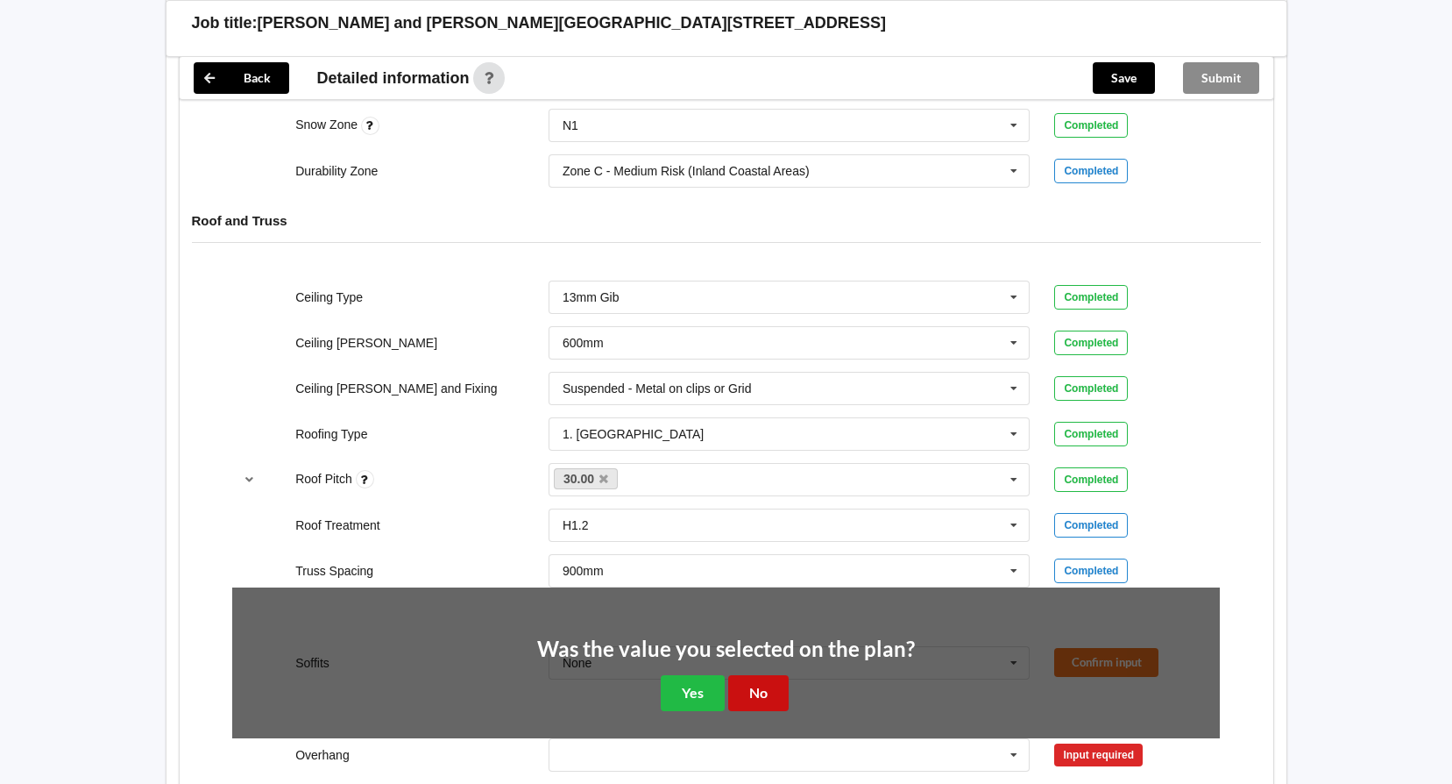
click at [776, 689] on button "No" at bounding box center [758, 693] width 60 height 36
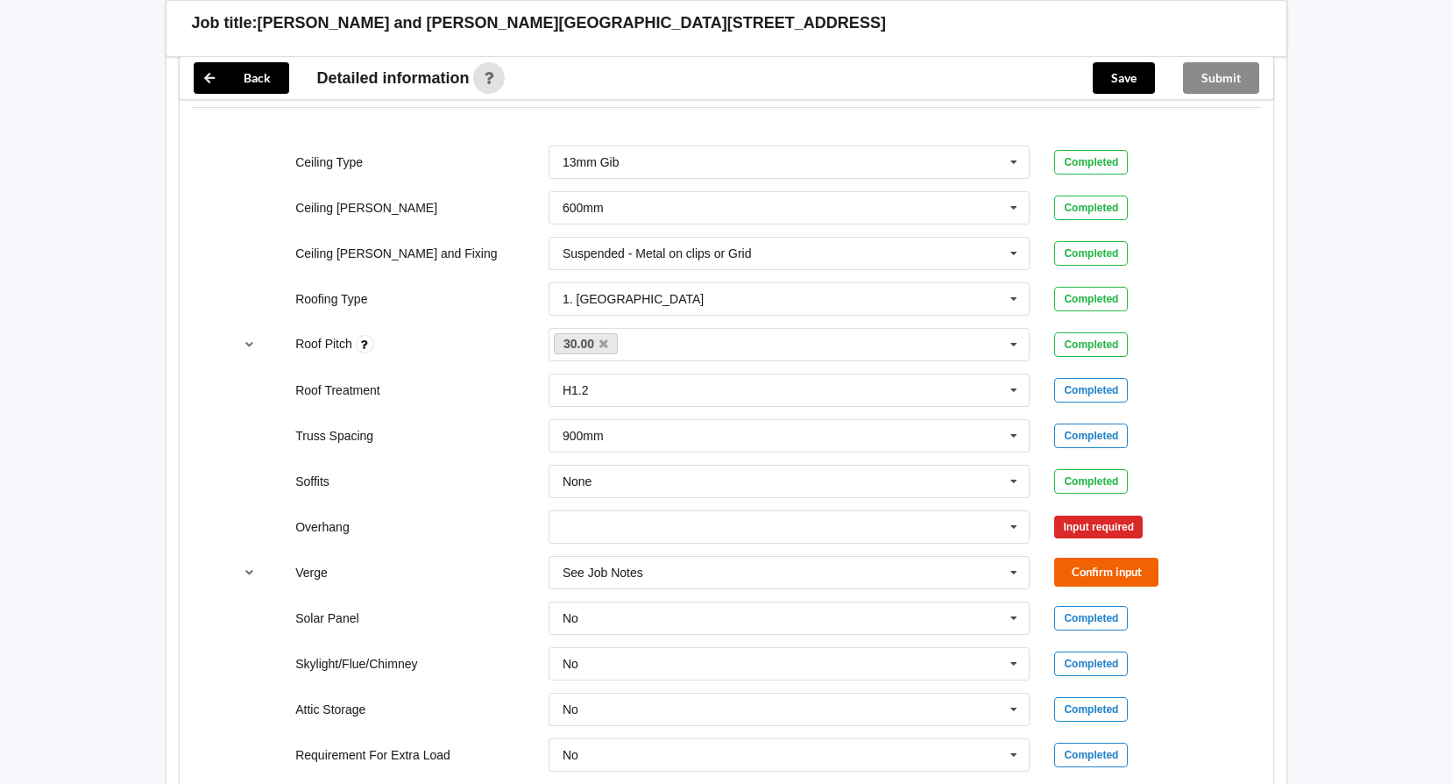
scroll to position [1052, 0]
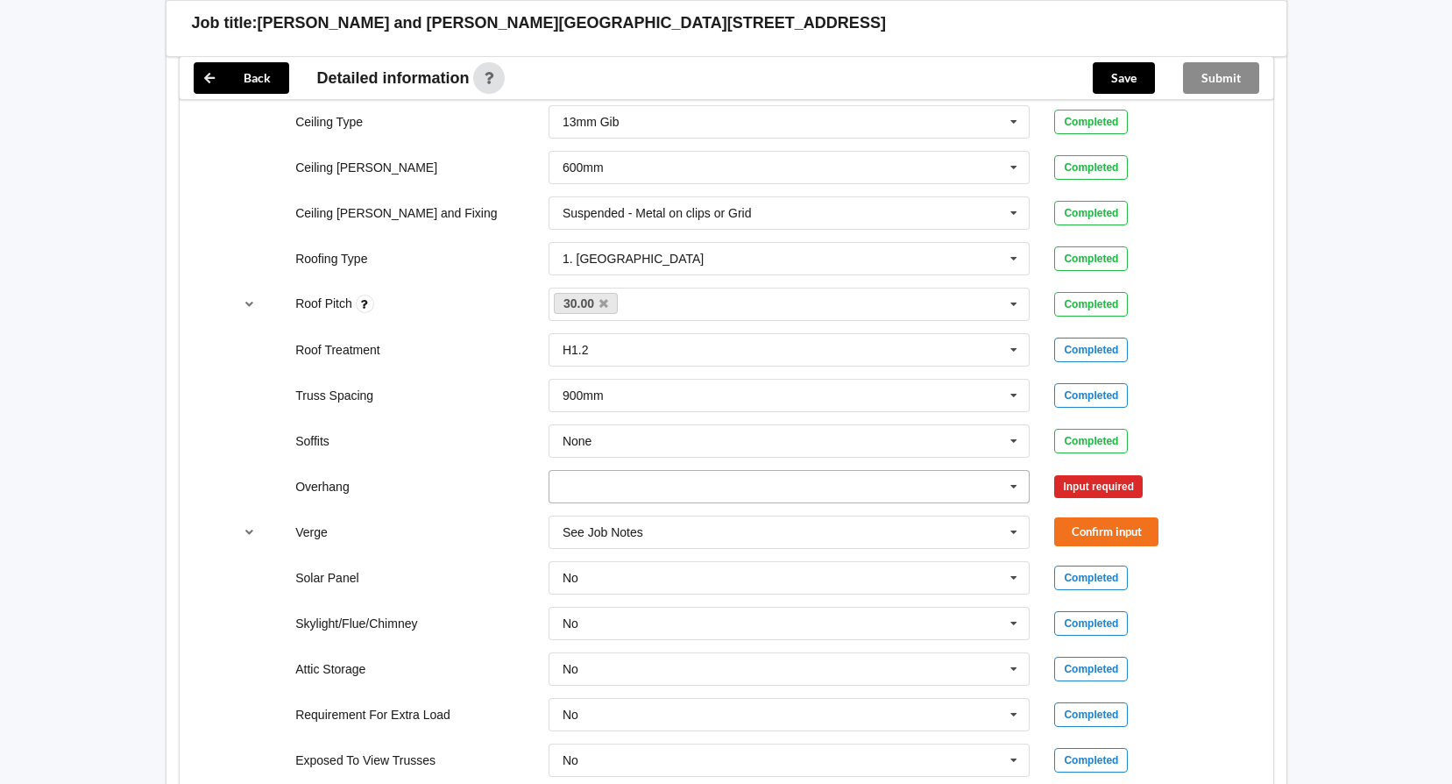
click at [1008, 487] on icon at bounding box center [1014, 487] width 26 height 32
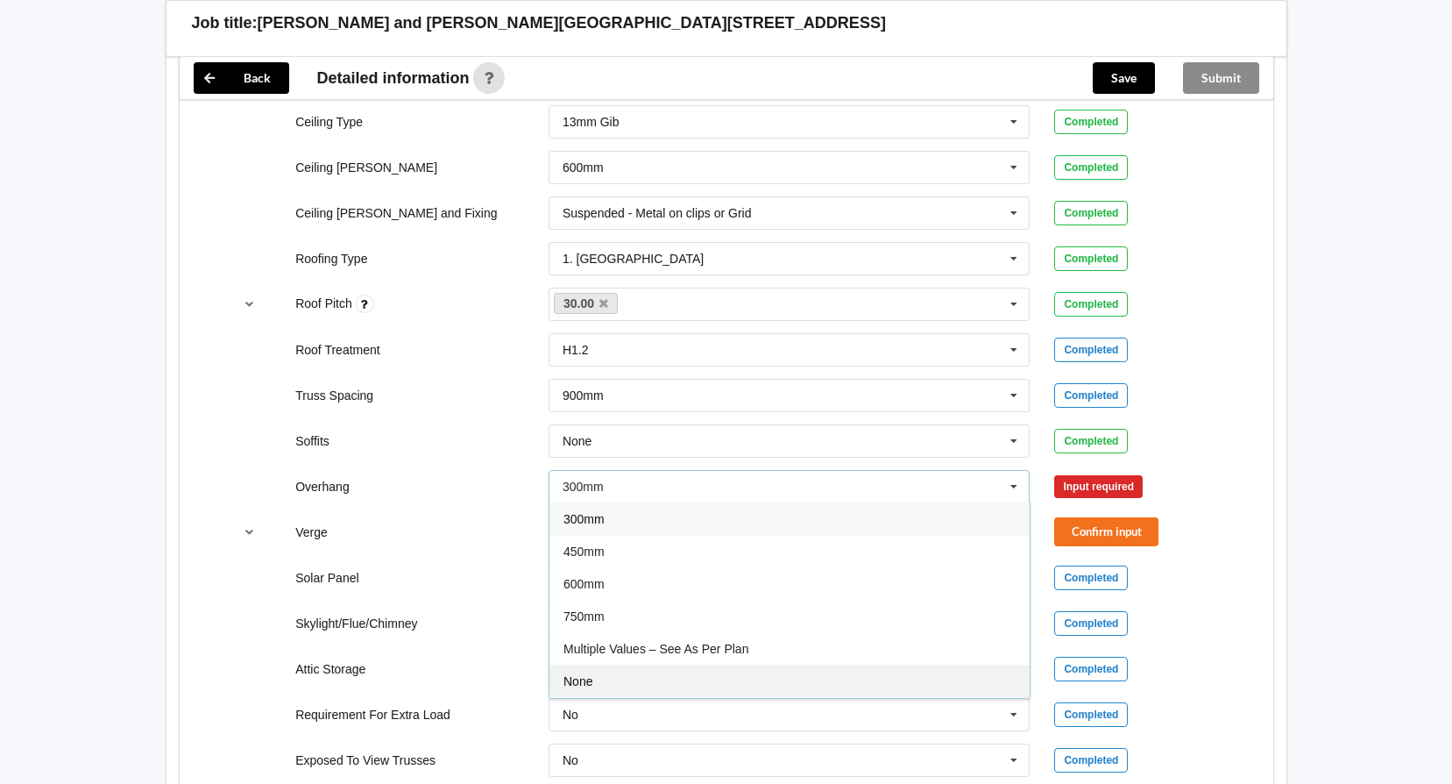
click at [602, 675] on div "None" at bounding box center [790, 680] width 480 height 32
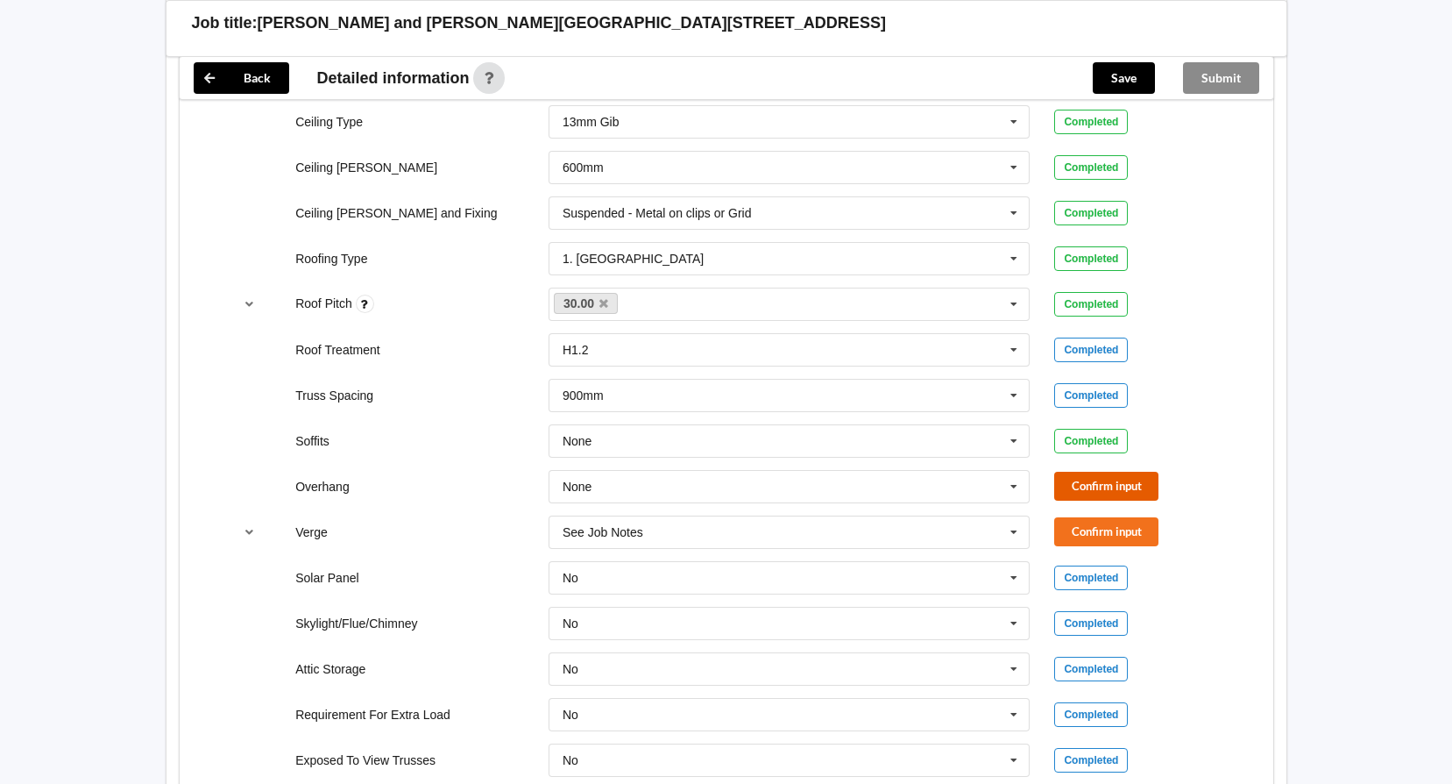
click at [1125, 483] on button "Confirm input" at bounding box center [1106, 486] width 104 height 29
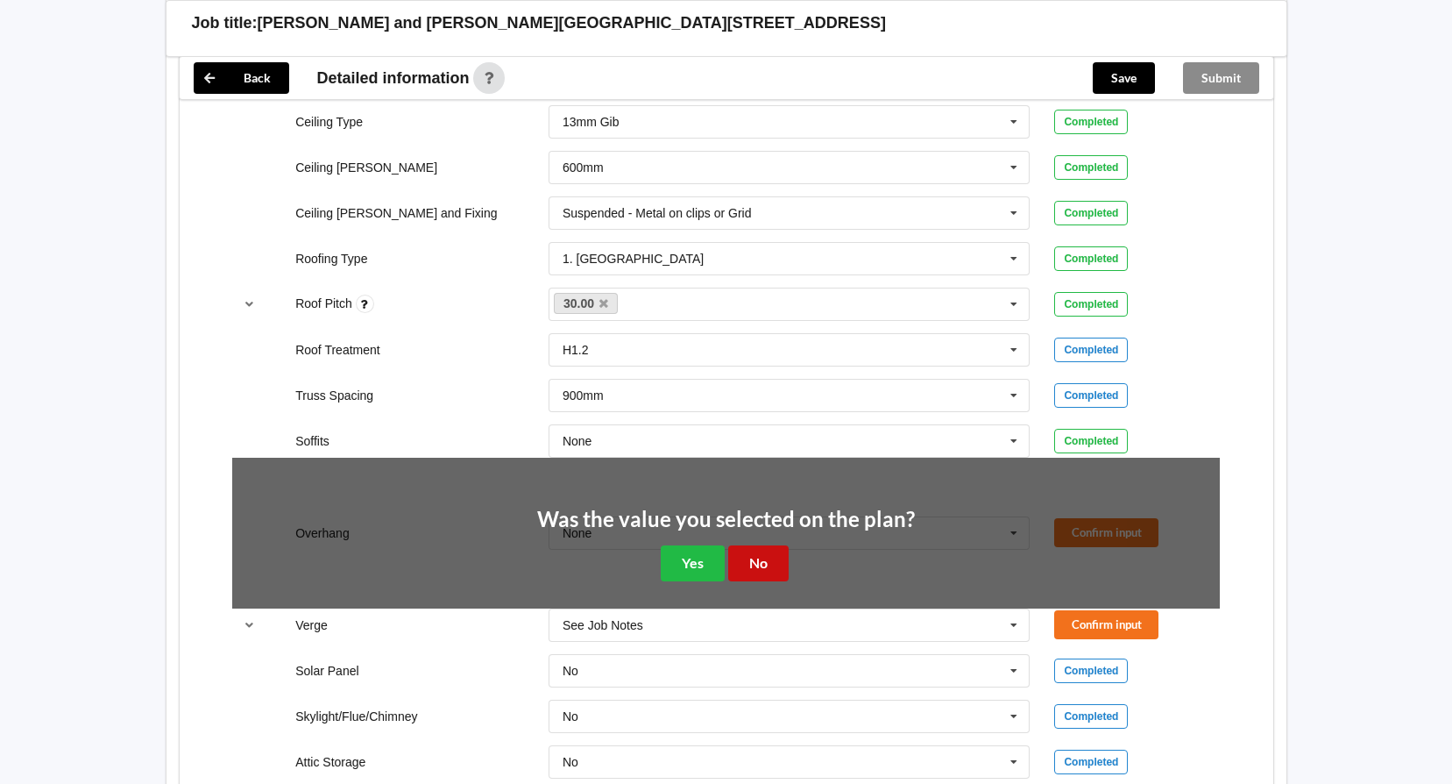
click at [779, 564] on button "No" at bounding box center [758, 563] width 60 height 36
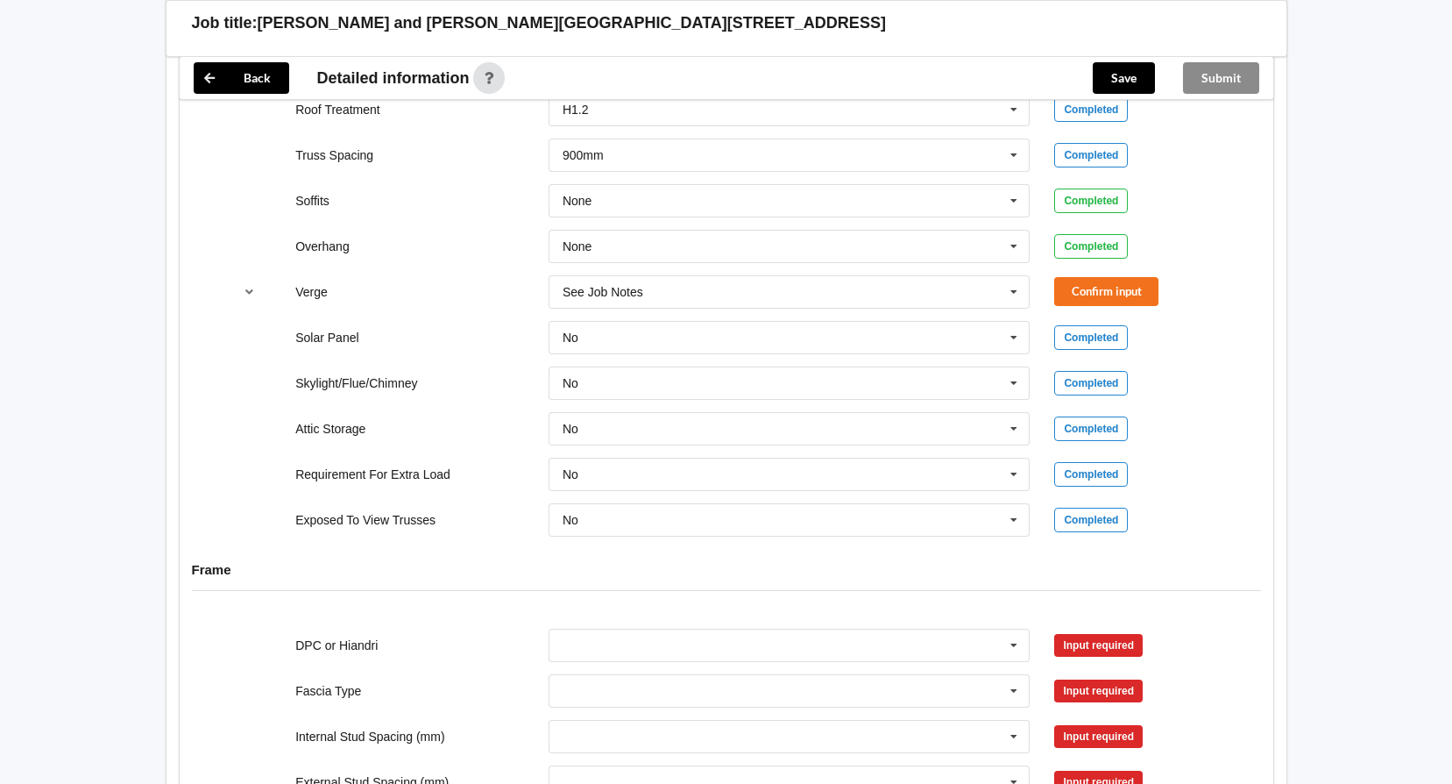
scroll to position [1315, 0]
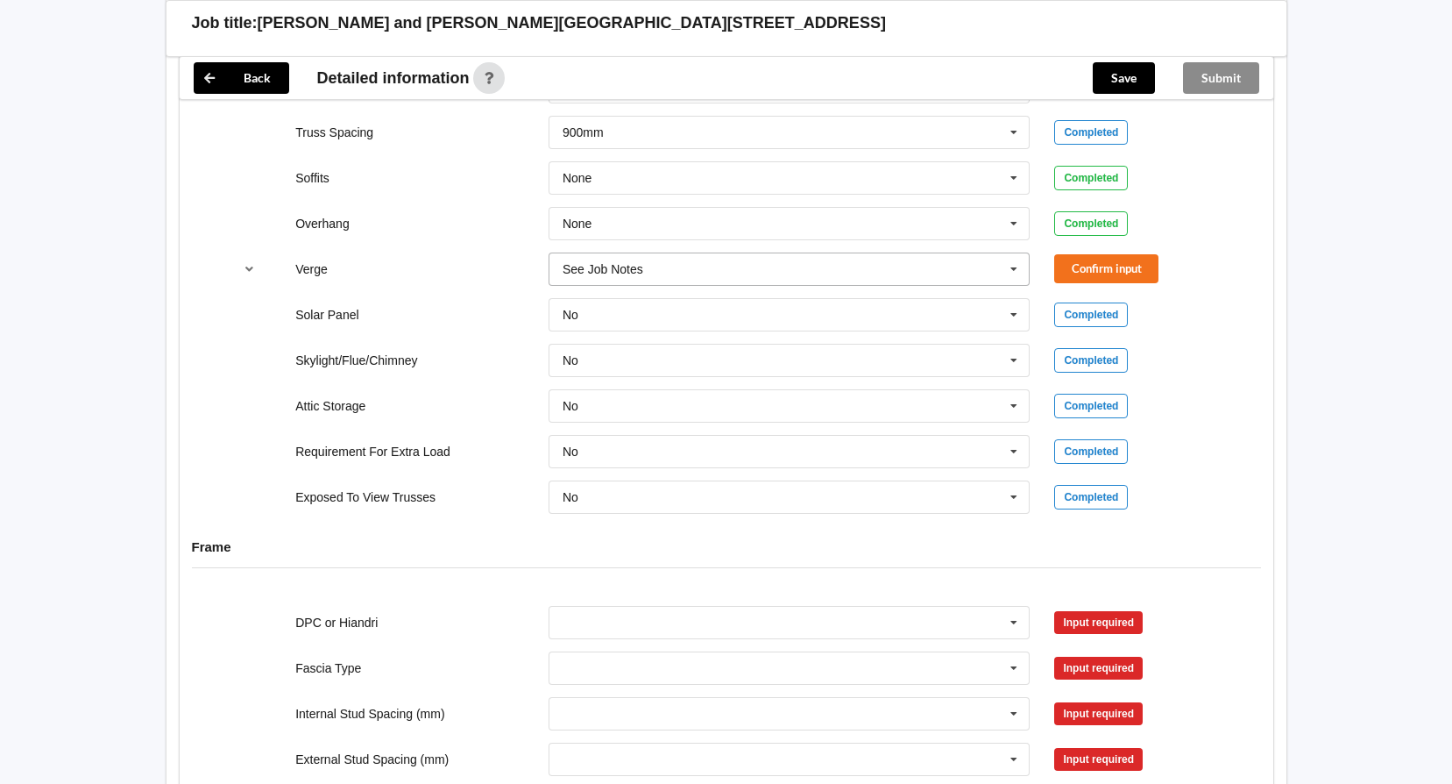
click at [1012, 271] on icon at bounding box center [1014, 269] width 26 height 32
click at [619, 302] on span "See Job Notes" at bounding box center [606, 301] width 84 height 14
click at [1091, 271] on button "Confirm input" at bounding box center [1106, 268] width 104 height 29
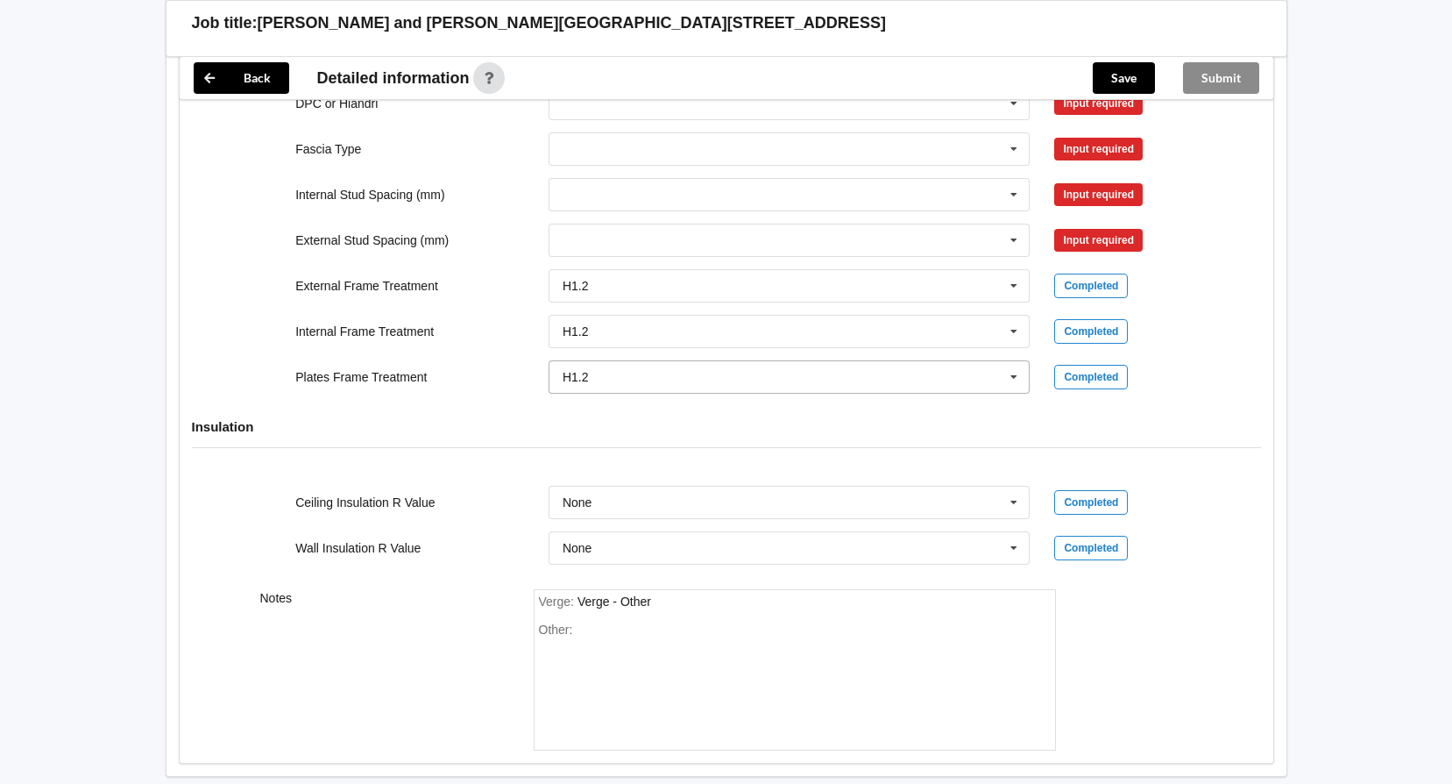
scroll to position [1841, 0]
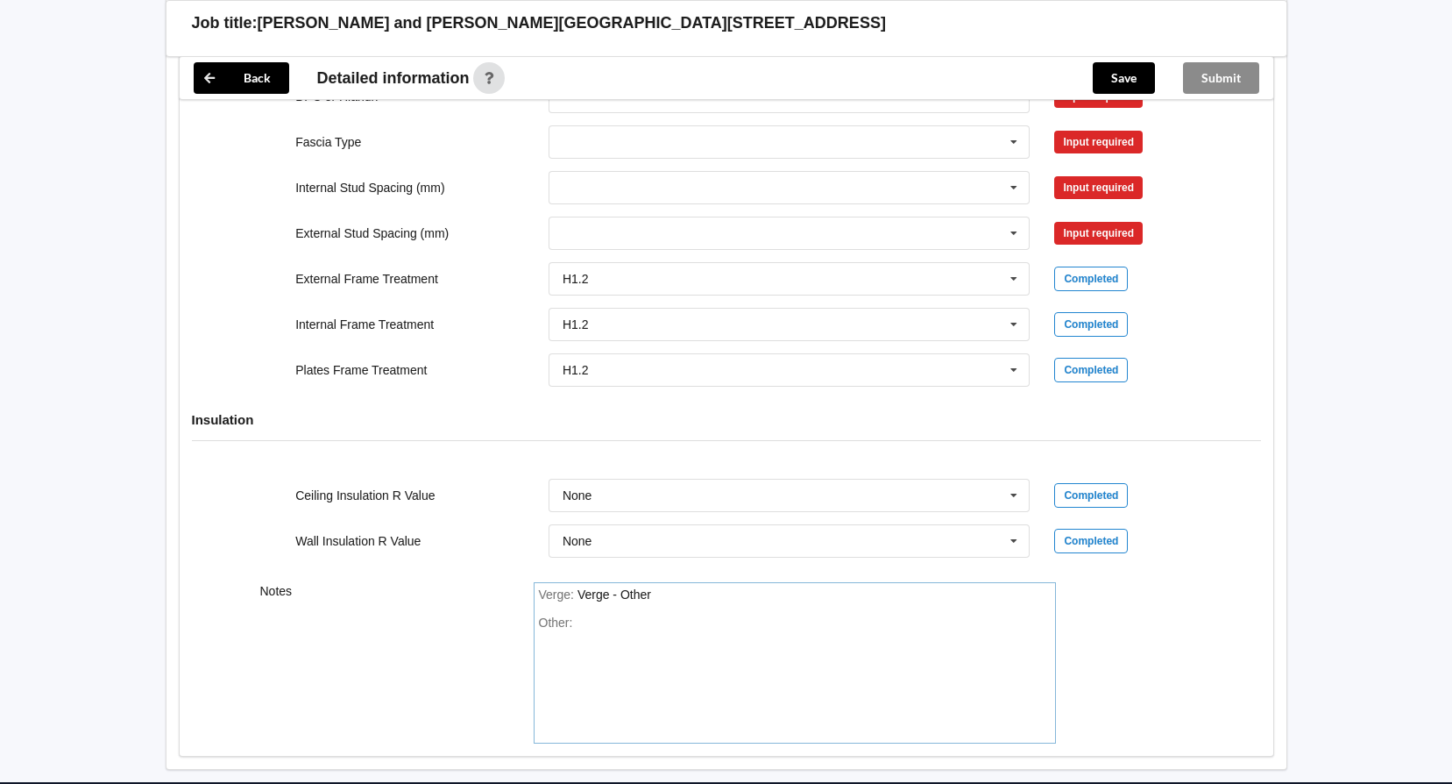
click at [599, 623] on div "Other:" at bounding box center [795, 676] width 512 height 123
click at [673, 594] on div "Verge : Verge - Other" at bounding box center [795, 595] width 512 height 16
click at [605, 621] on div "Other:" at bounding box center [795, 676] width 512 height 123
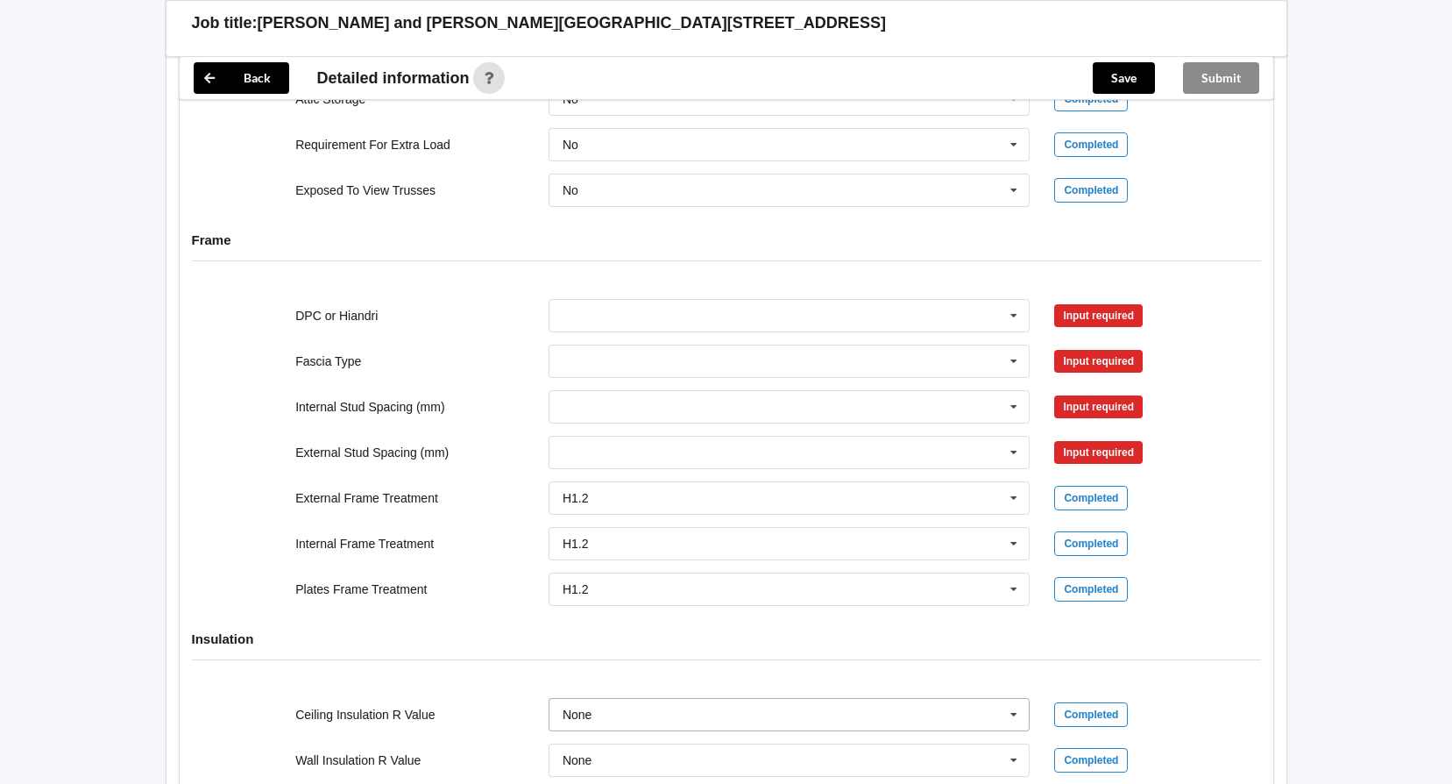
scroll to position [1578, 0]
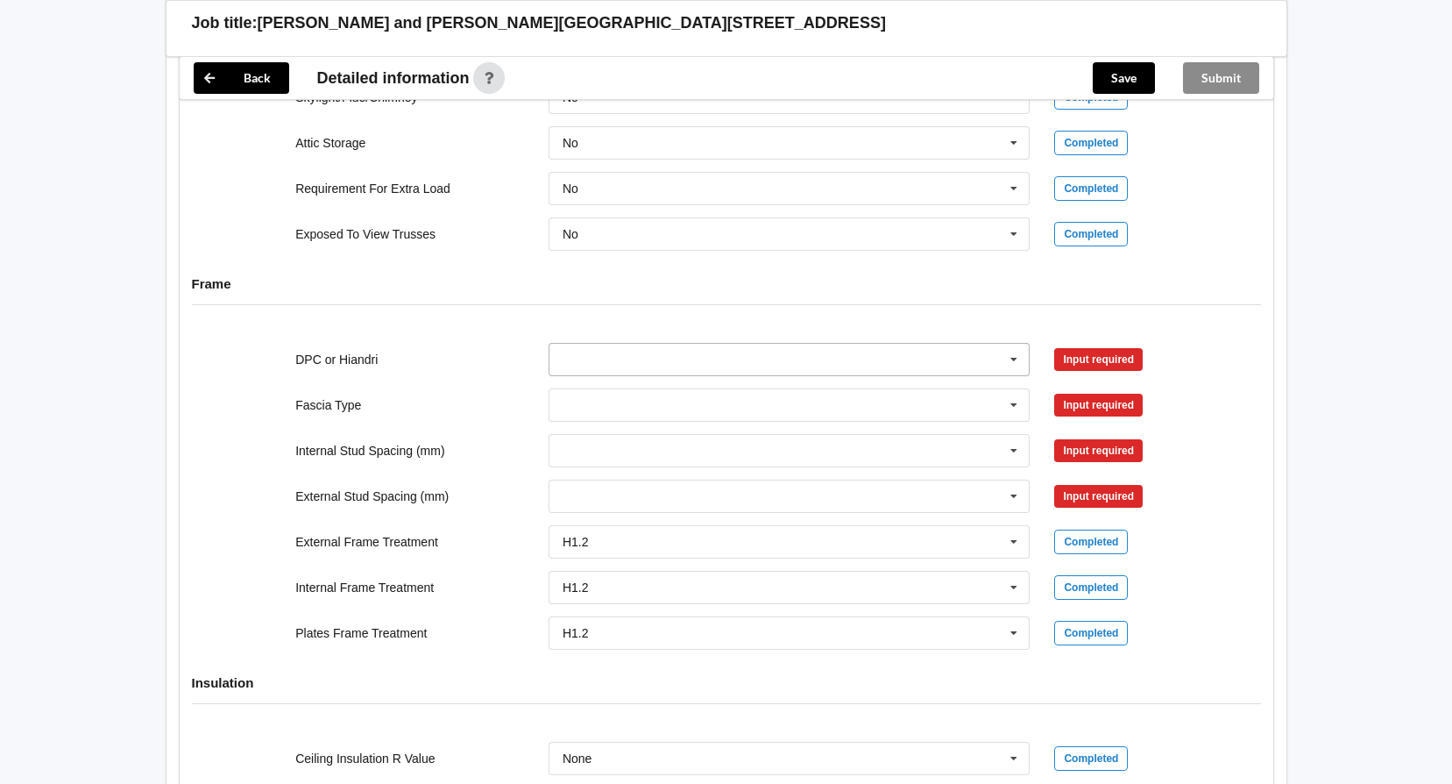
click at [1010, 360] on icon at bounding box center [1014, 360] width 26 height 32
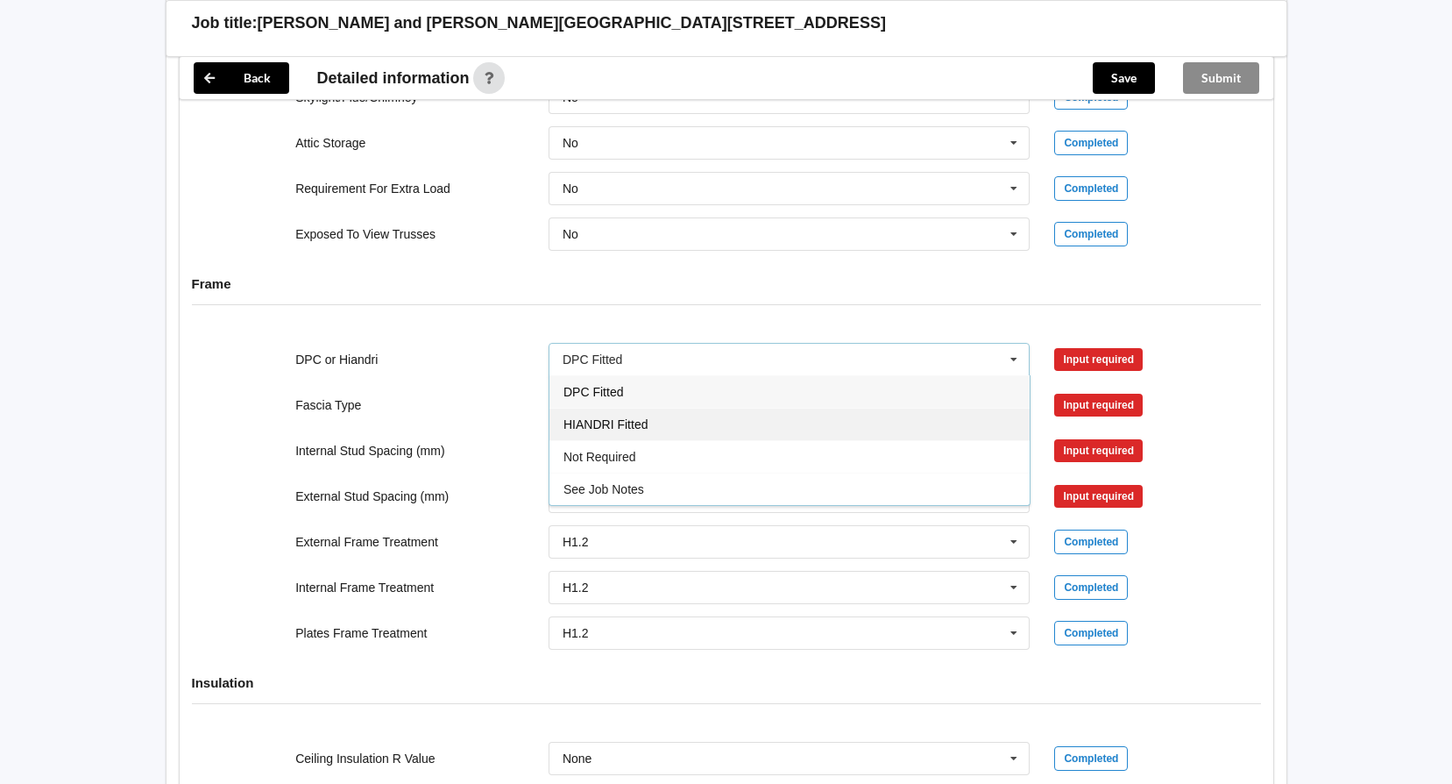
click at [614, 426] on span "HIANDRI Fitted" at bounding box center [606, 424] width 84 height 14
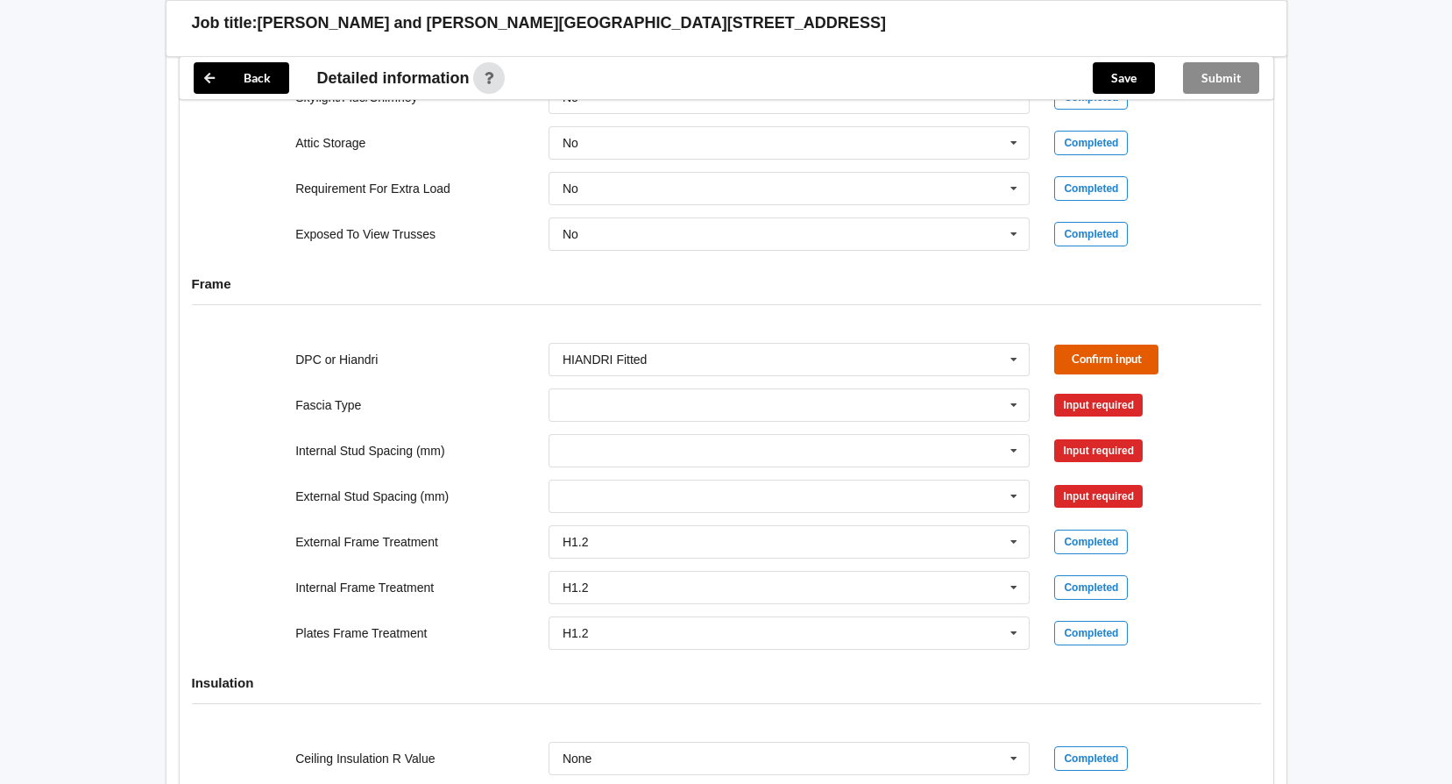
click at [1090, 355] on button "Confirm input" at bounding box center [1106, 358] width 104 height 29
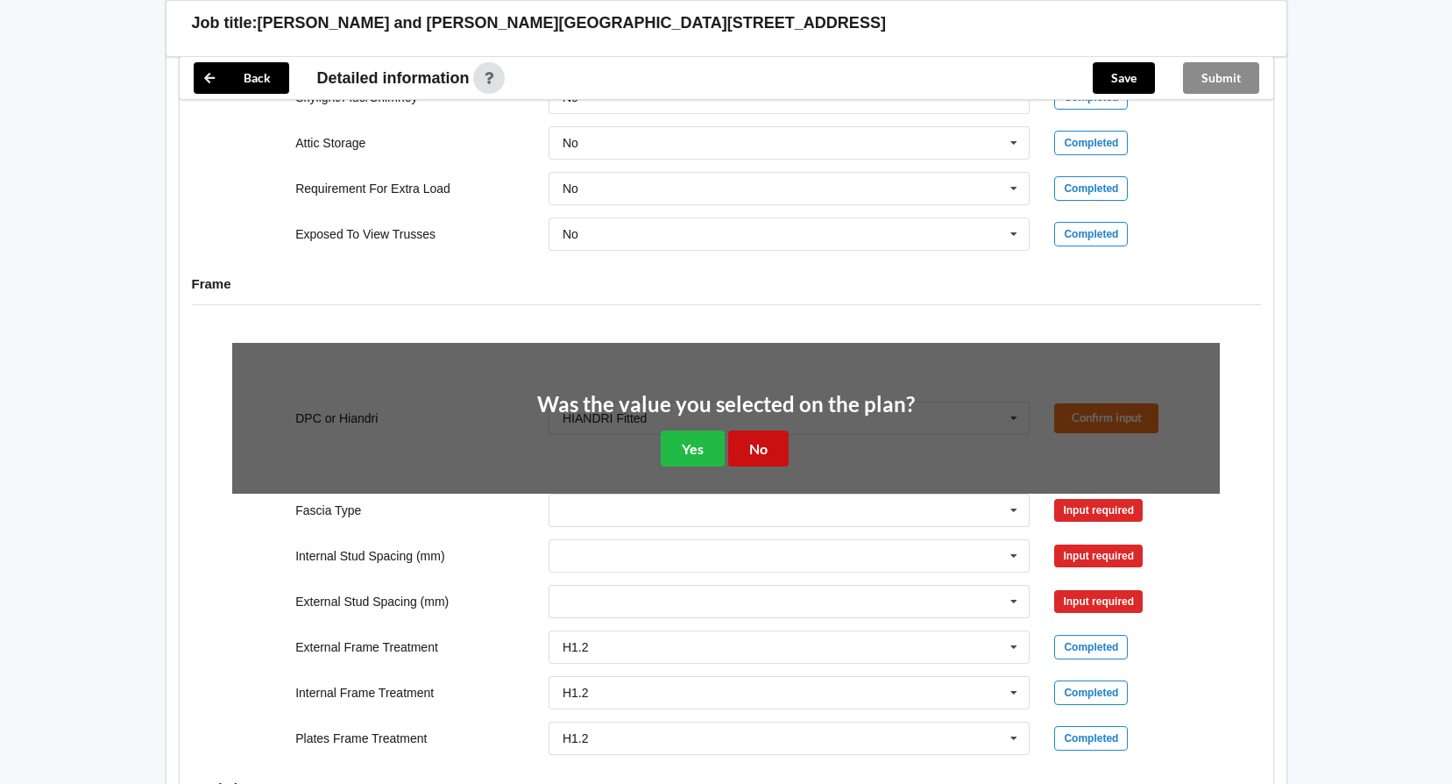
click at [765, 445] on button "No" at bounding box center [758, 448] width 60 height 36
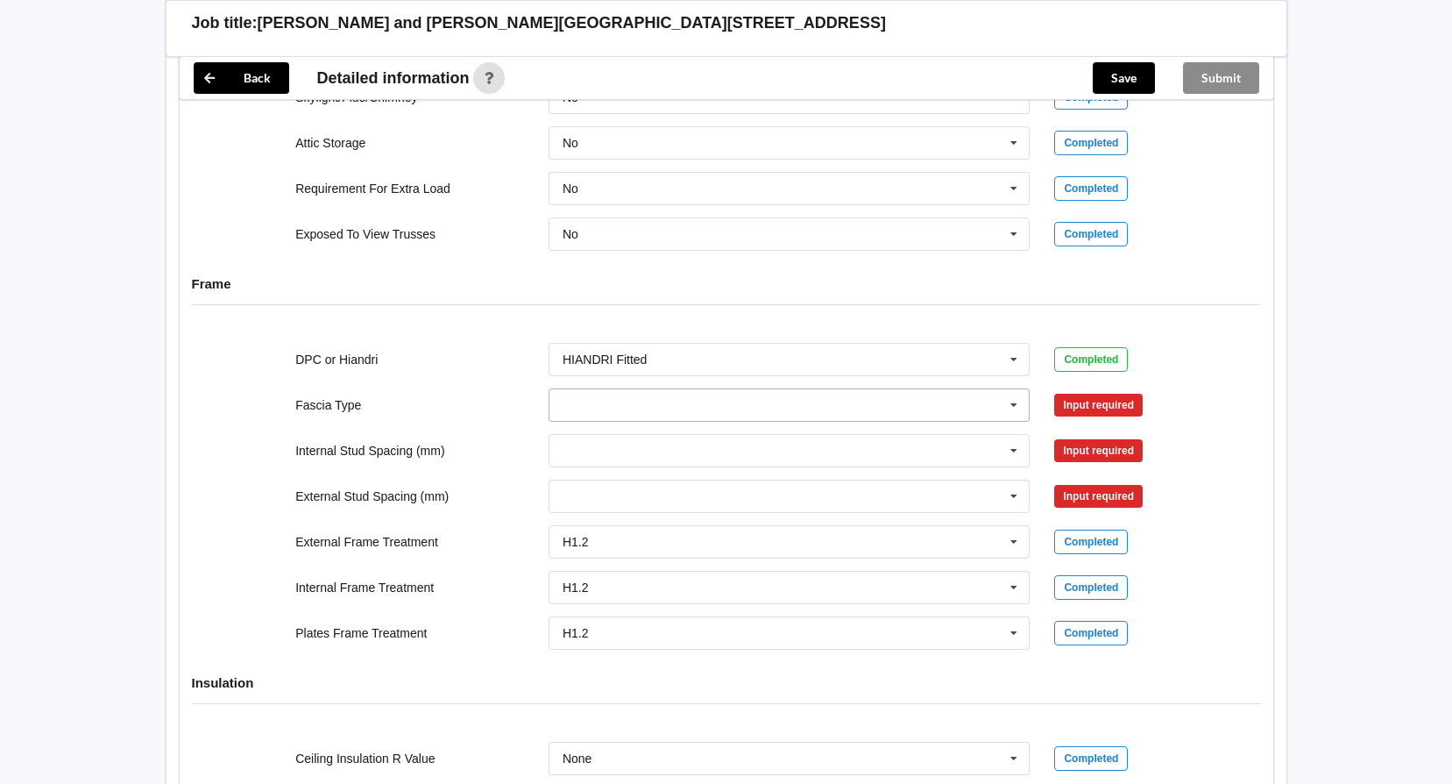
click at [1018, 405] on icon at bounding box center [1014, 405] width 26 height 32
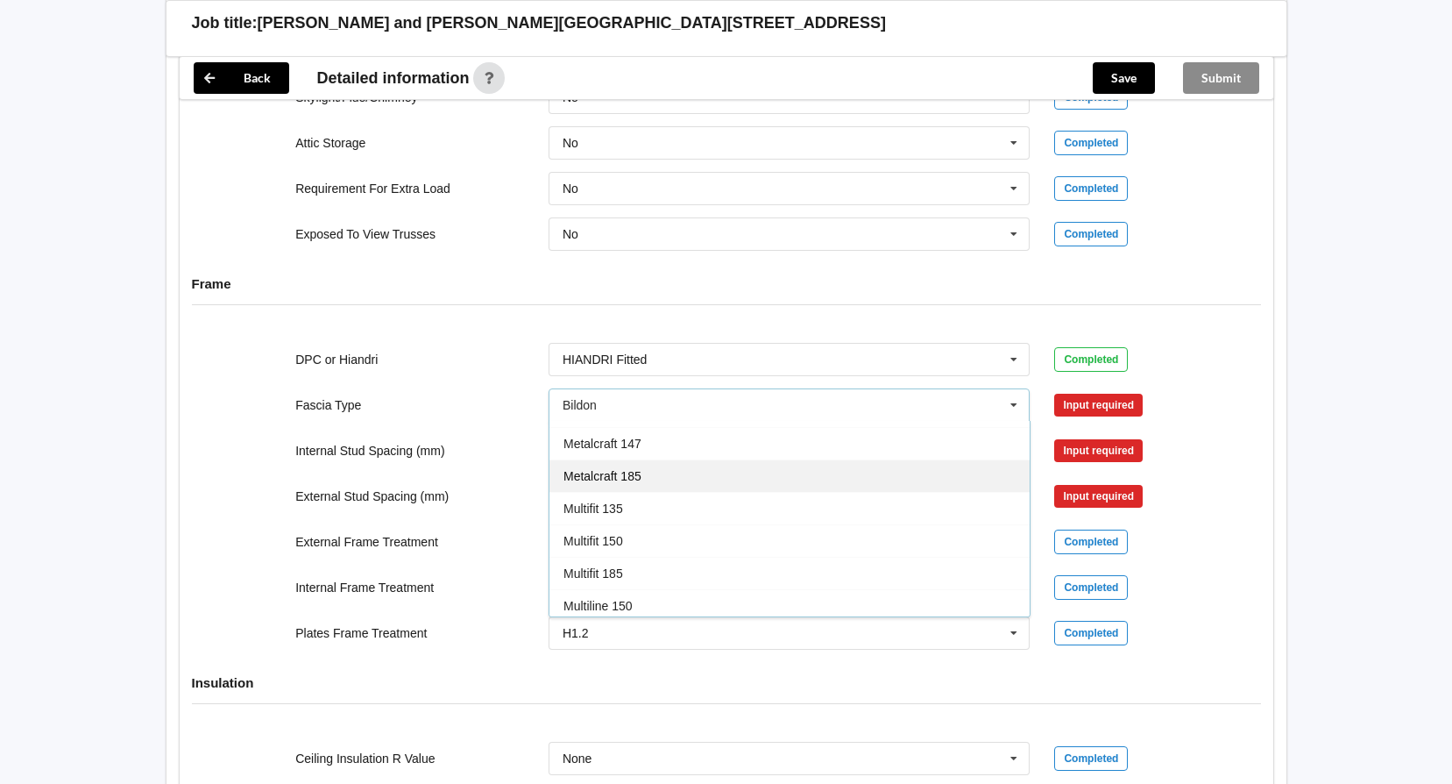
click at [637, 479] on span "Metalcraft 185" at bounding box center [603, 476] width 78 height 14
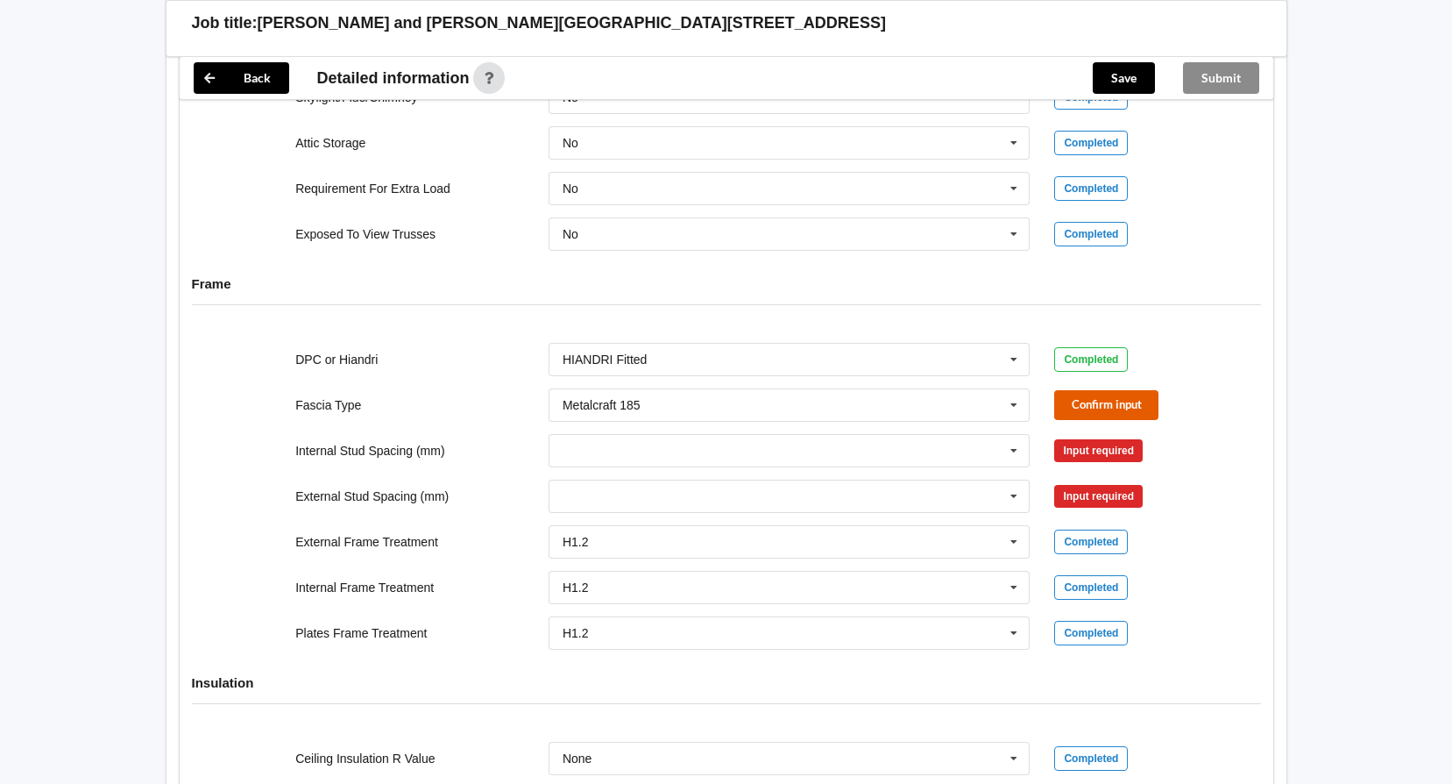
click at [1093, 405] on button "Confirm input" at bounding box center [1106, 404] width 104 height 29
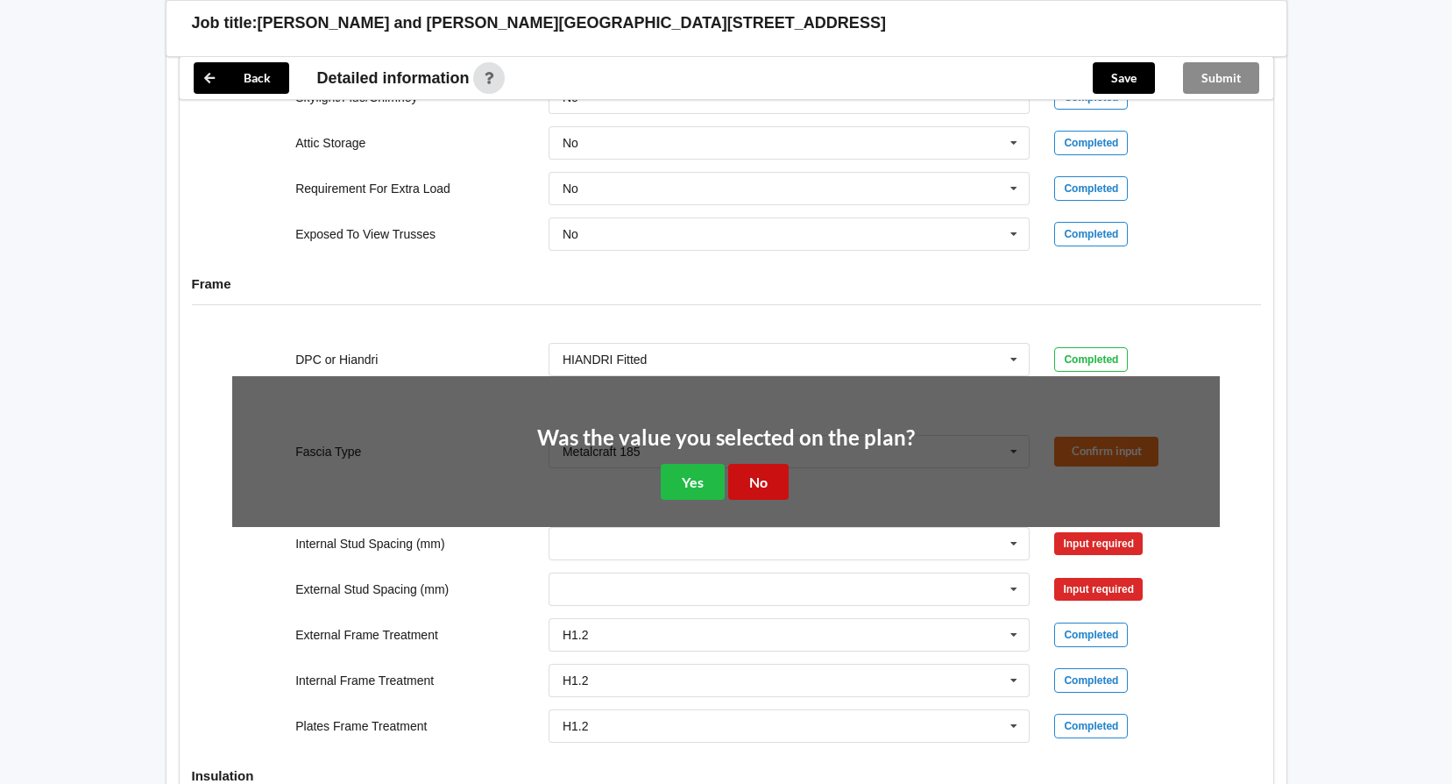
click at [761, 481] on button "No" at bounding box center [758, 482] width 60 height 36
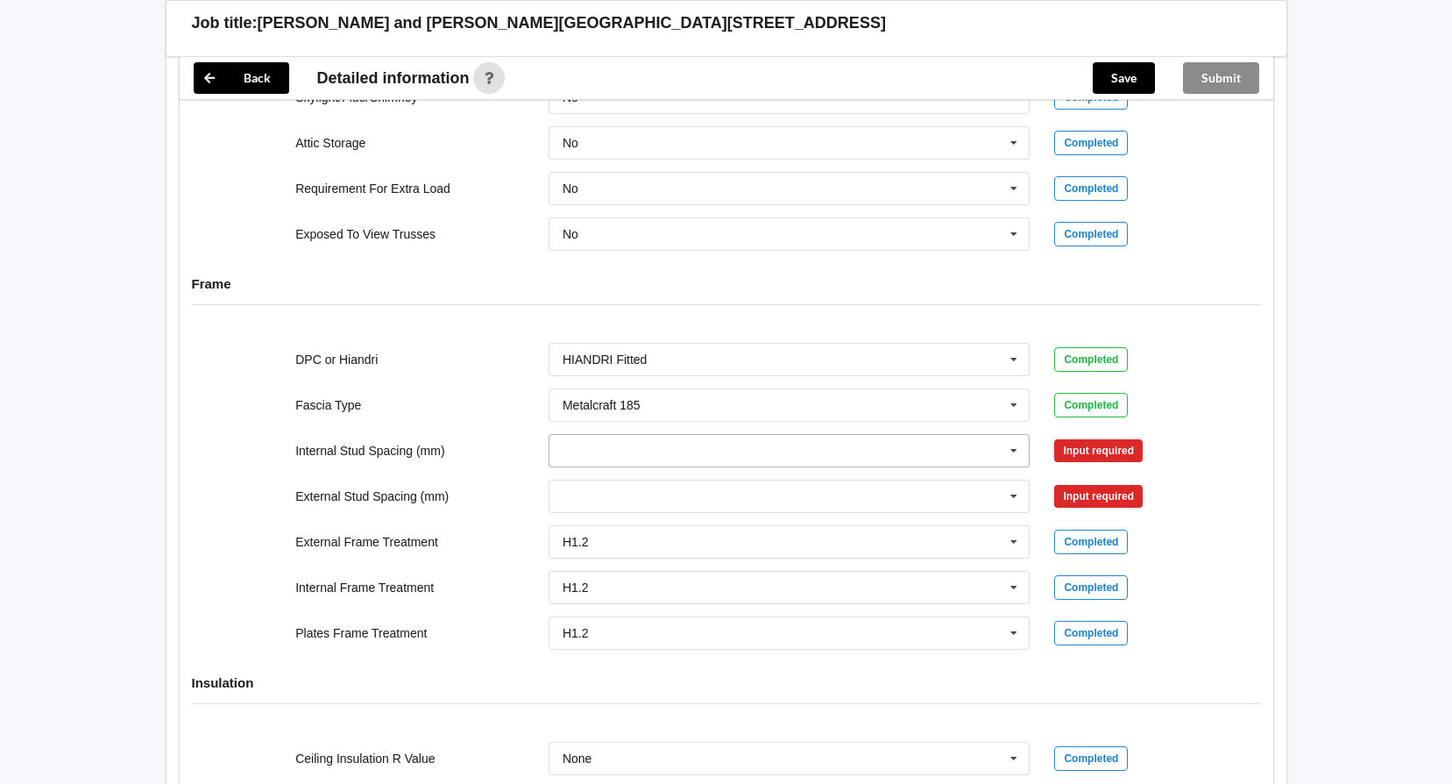
click at [1013, 451] on icon at bounding box center [1014, 451] width 26 height 32
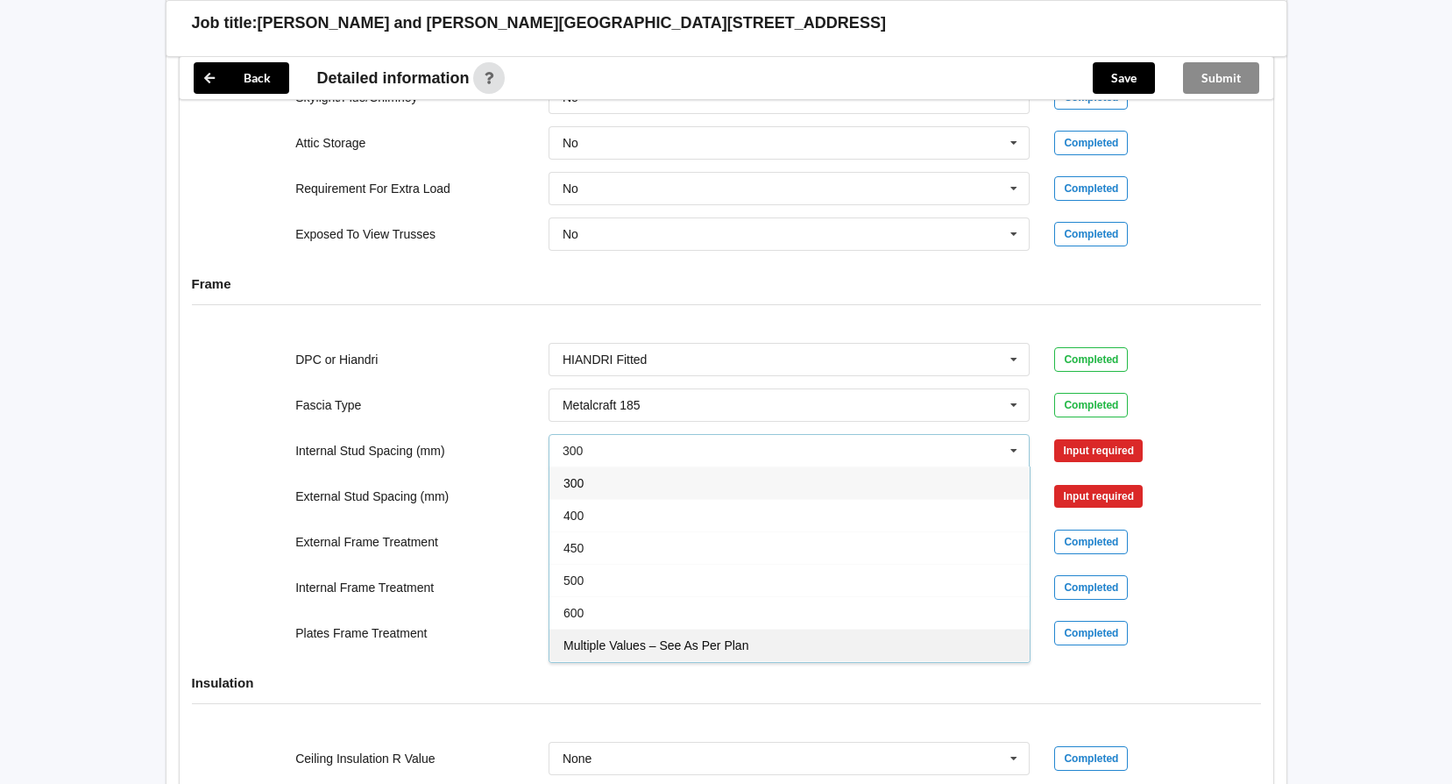
click at [663, 645] on span "Multiple Values – See As Per Plan" at bounding box center [656, 645] width 185 height 14
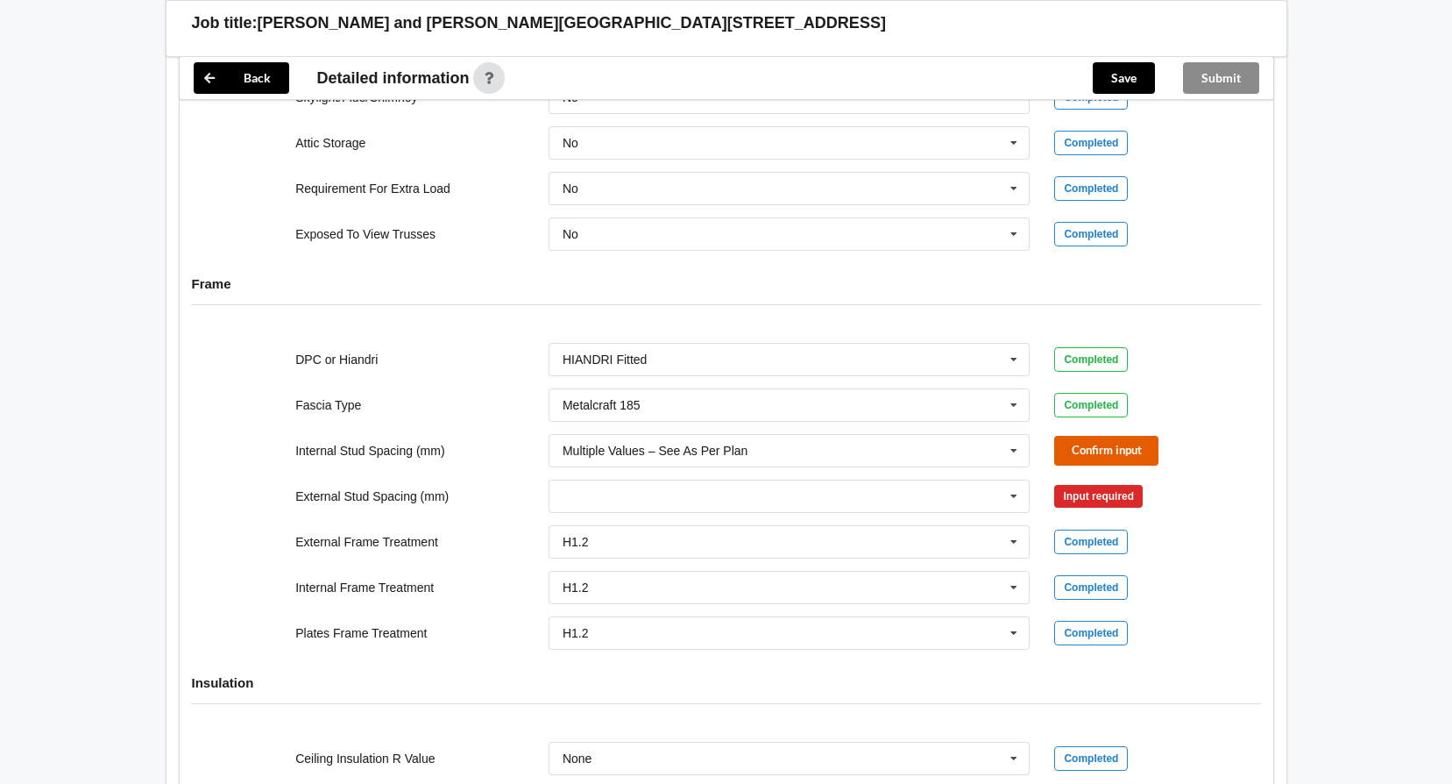
click at [1077, 458] on button "Confirm input" at bounding box center [1106, 450] width 104 height 29
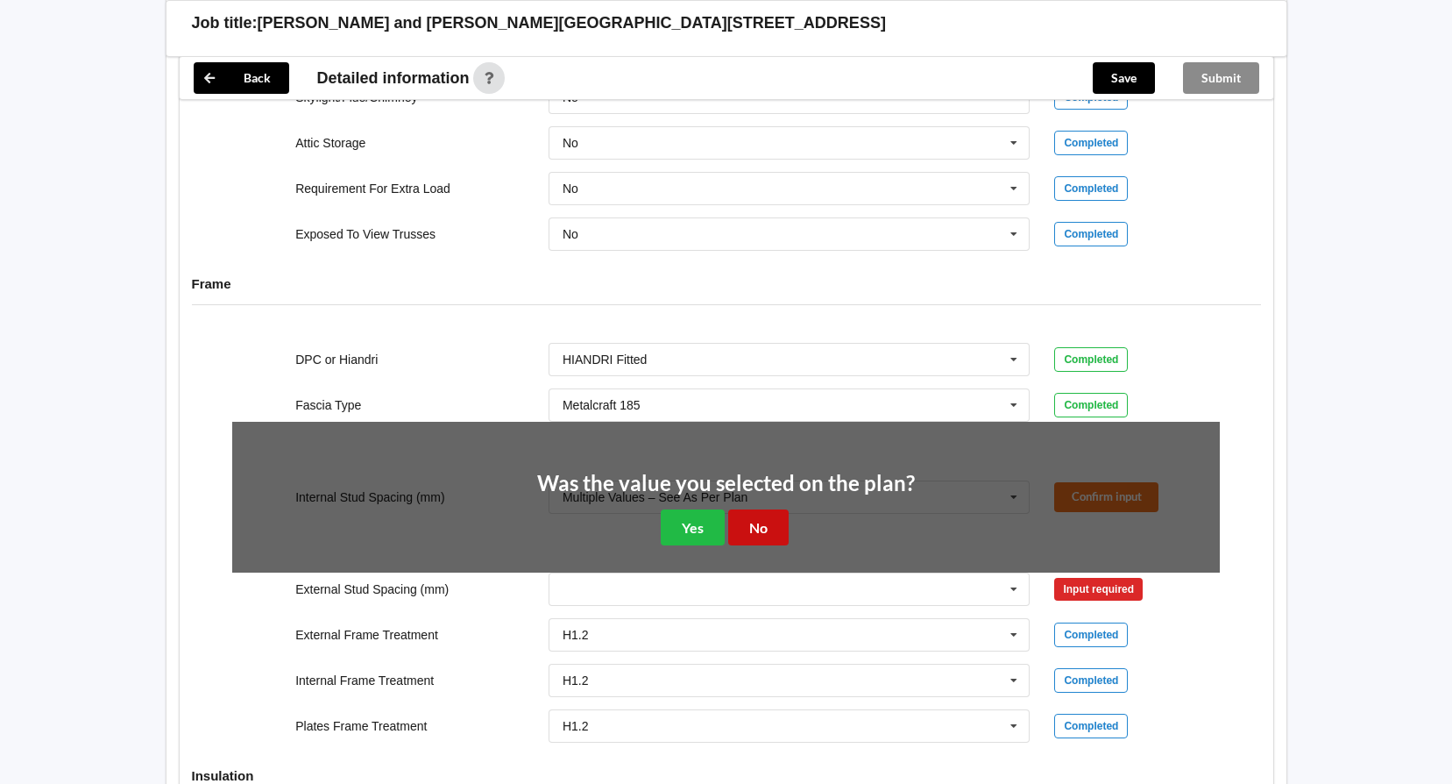
click at [753, 530] on button "No" at bounding box center [758, 527] width 60 height 36
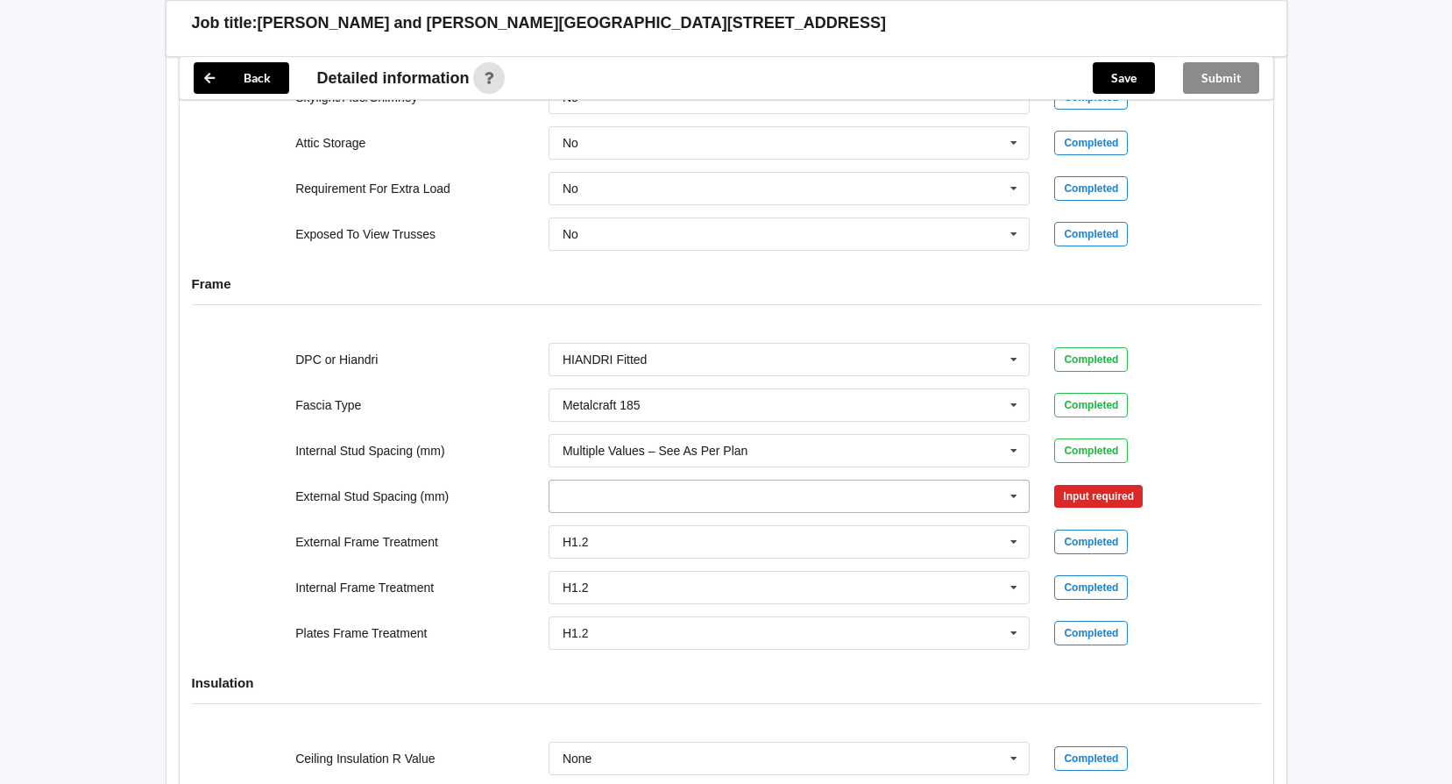
click at [1017, 493] on icon at bounding box center [1014, 496] width 26 height 32
click at [659, 620] on div "Multiple Values – See As Per Plan" at bounding box center [790, 626] width 480 height 32
click at [1098, 495] on button "Confirm input" at bounding box center [1106, 495] width 104 height 29
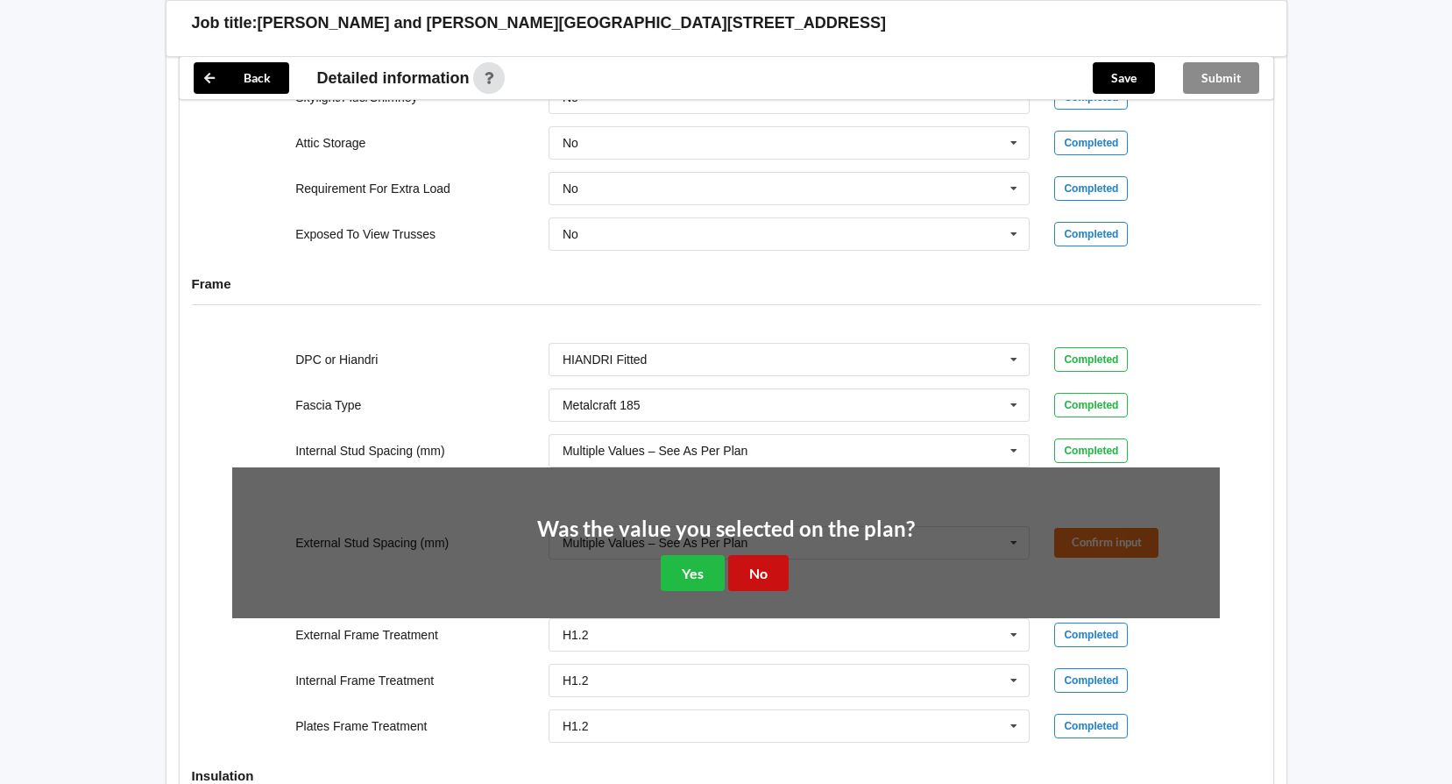
click at [762, 575] on button "No" at bounding box center [758, 573] width 60 height 36
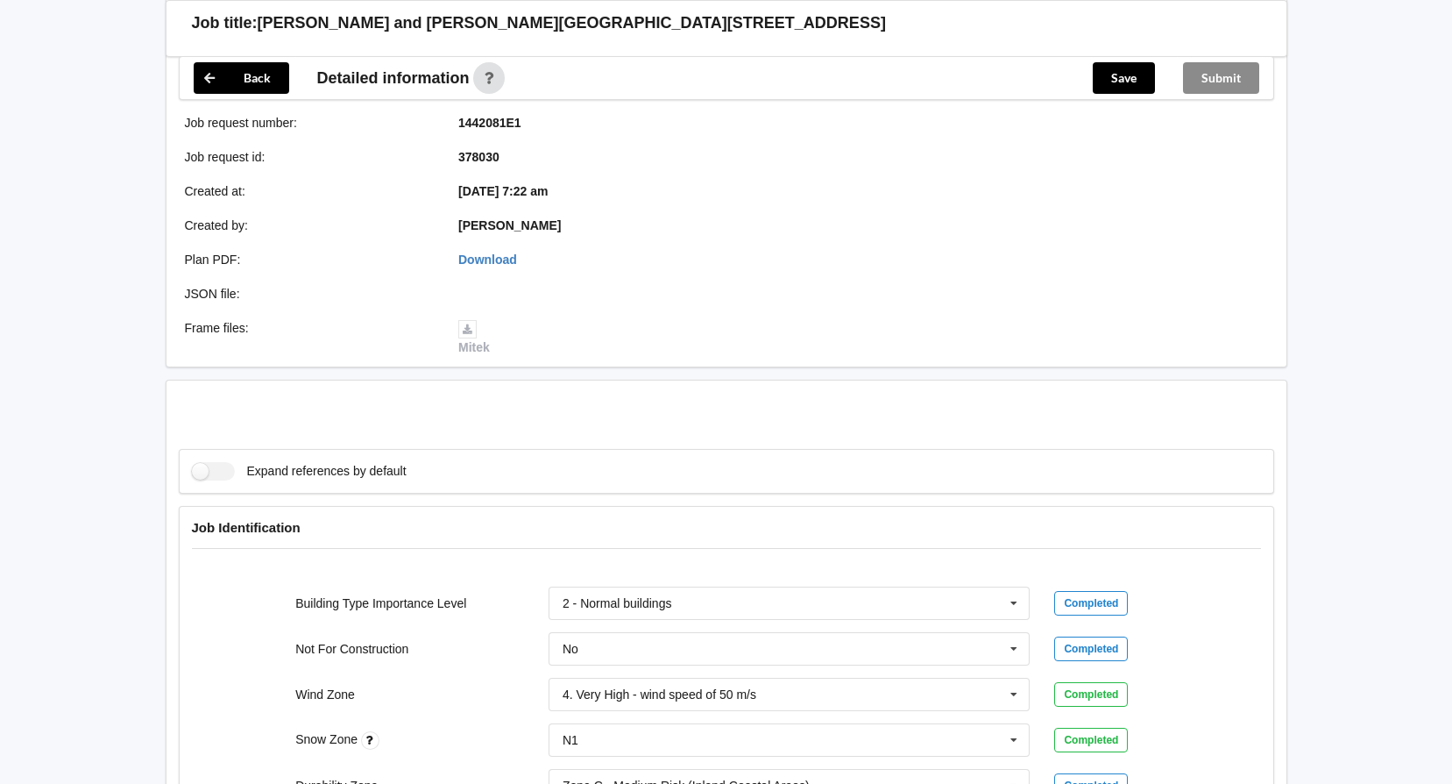
scroll to position [261, 0]
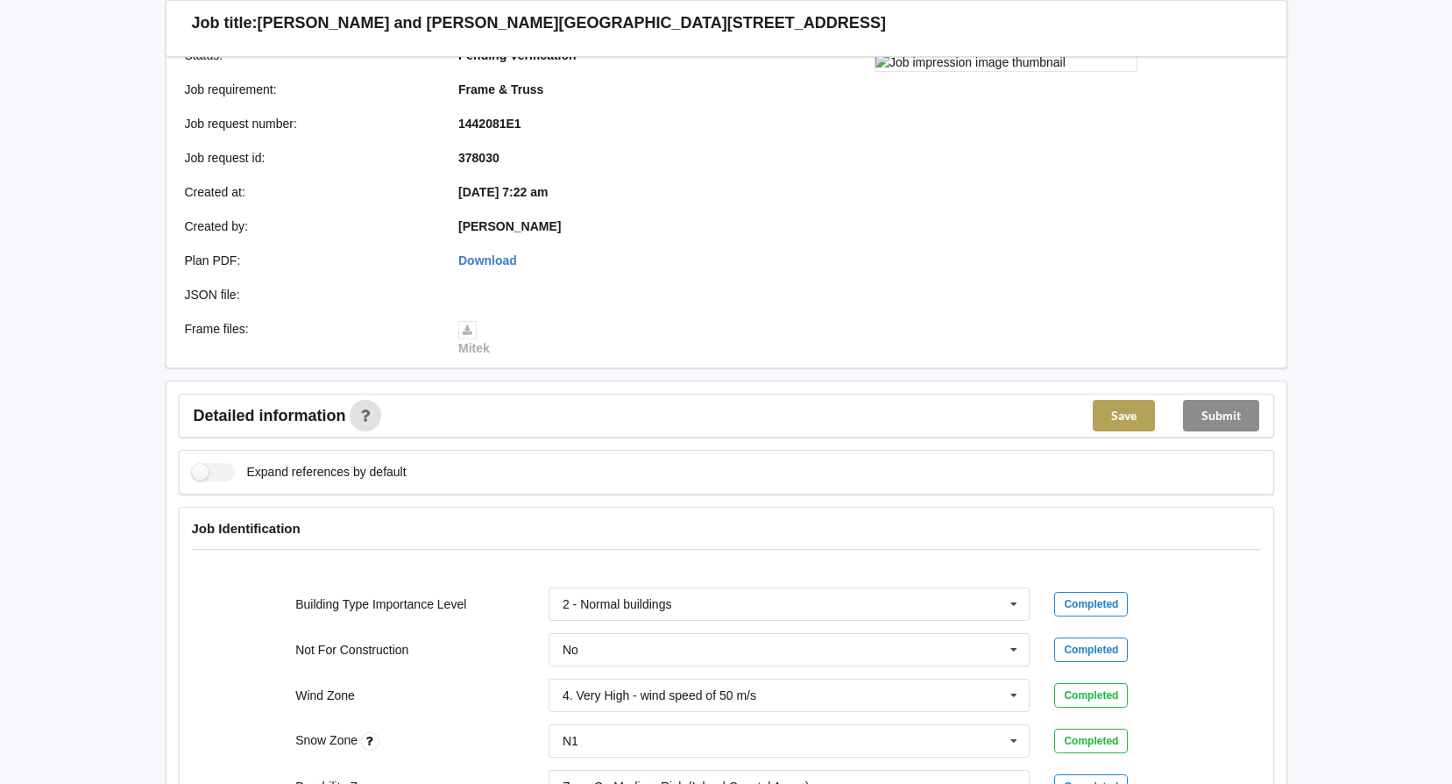
click at [1118, 421] on button "Save" at bounding box center [1124, 416] width 62 height 32
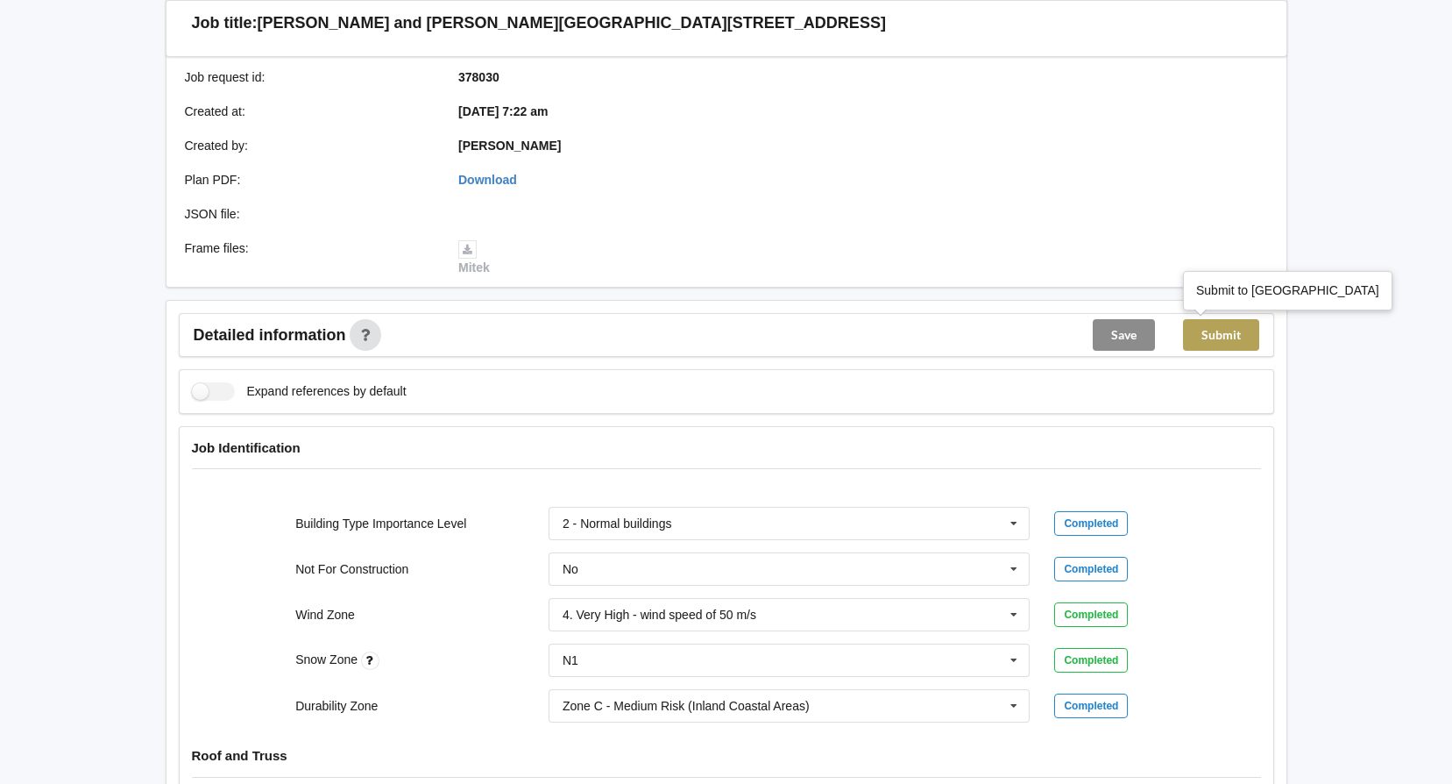
click at [1205, 336] on button "Submit" at bounding box center [1221, 335] width 76 height 32
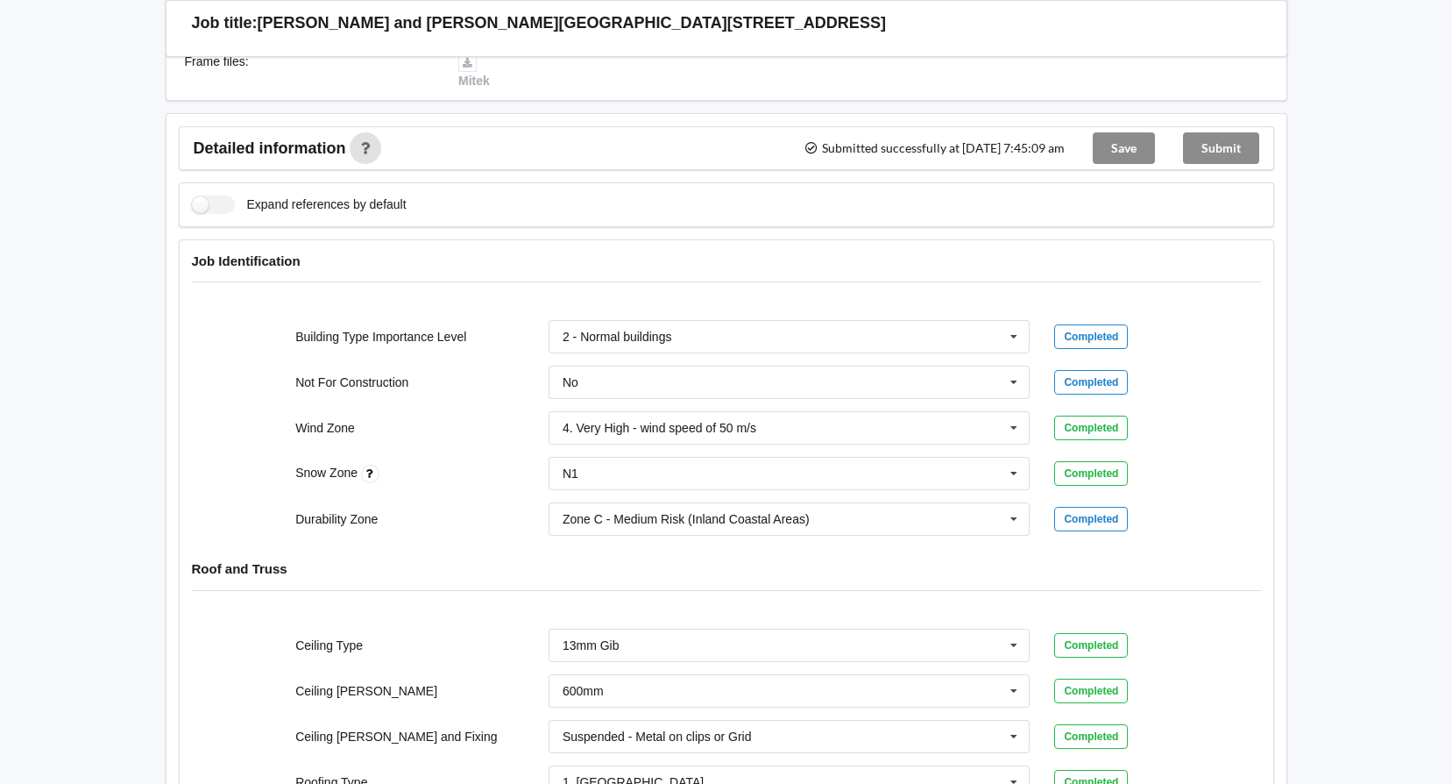
scroll to position [443, 0]
